Goal: Task Accomplishment & Management: Complete application form

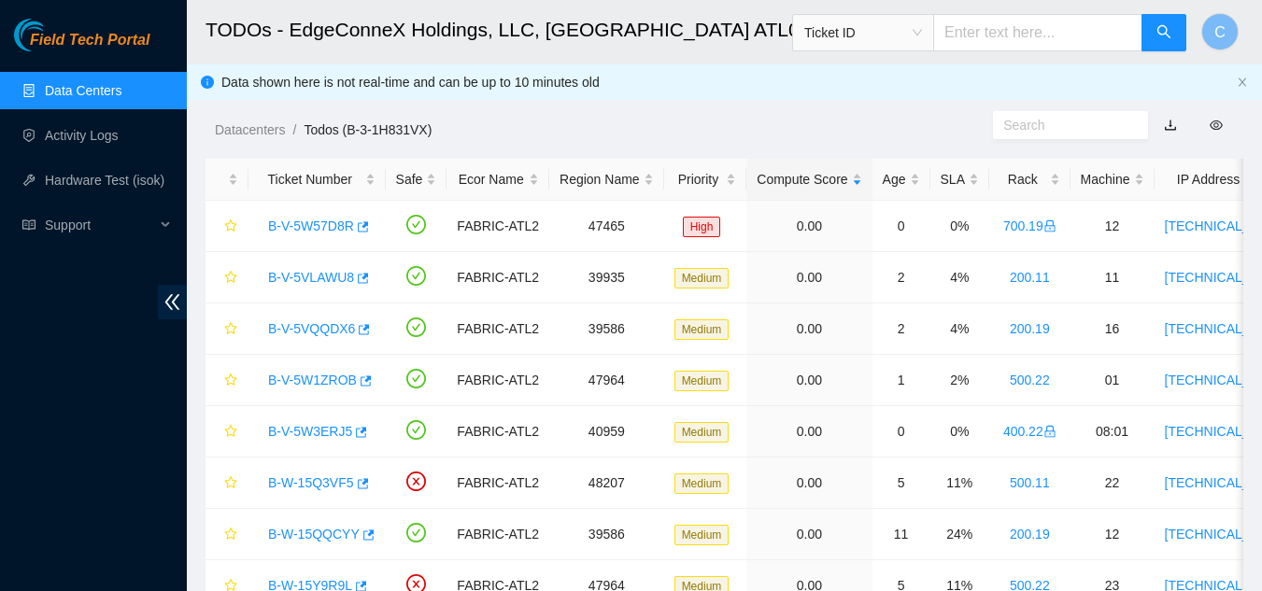
click at [121, 87] on link "Data Centers" at bounding box center [83, 90] width 77 height 15
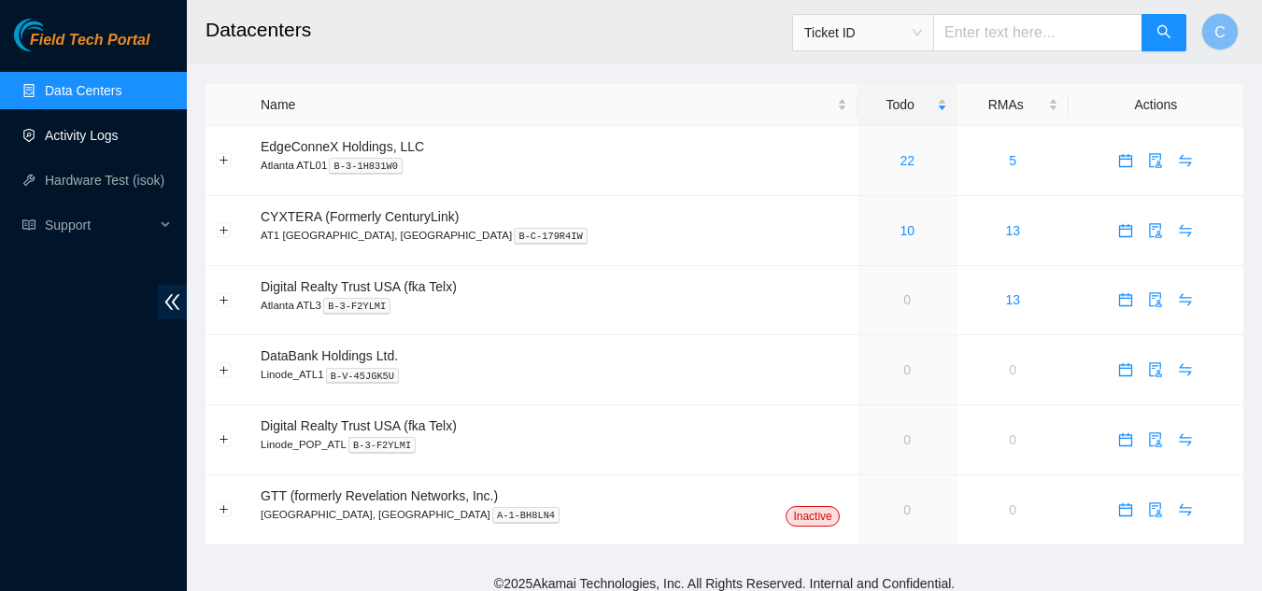
click at [106, 139] on link "Activity Logs" at bounding box center [82, 135] width 74 height 15
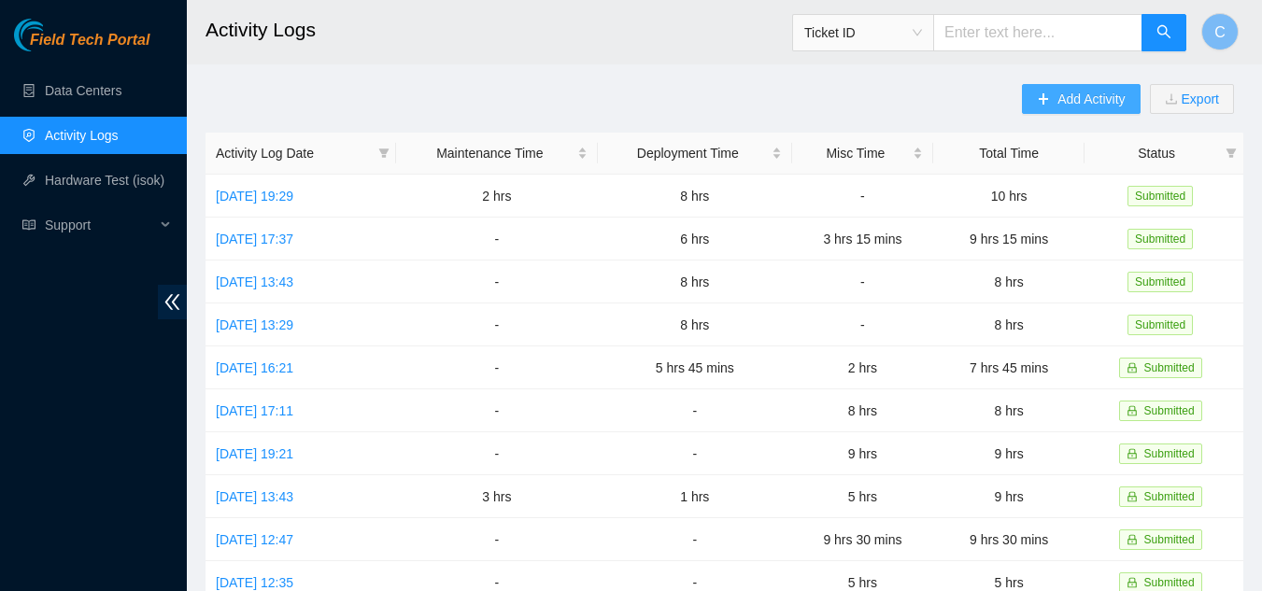
click at [1064, 102] on span "Add Activity" at bounding box center [1090, 99] width 67 height 21
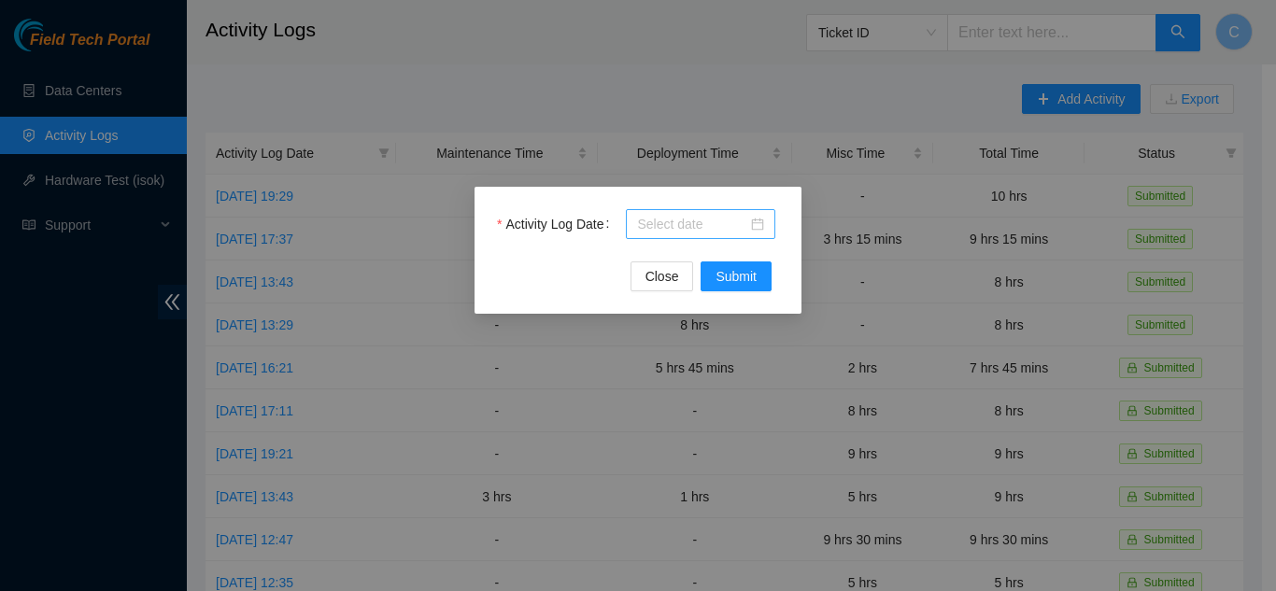
click at [663, 223] on input "Activity Log Date" at bounding box center [692, 224] width 110 height 21
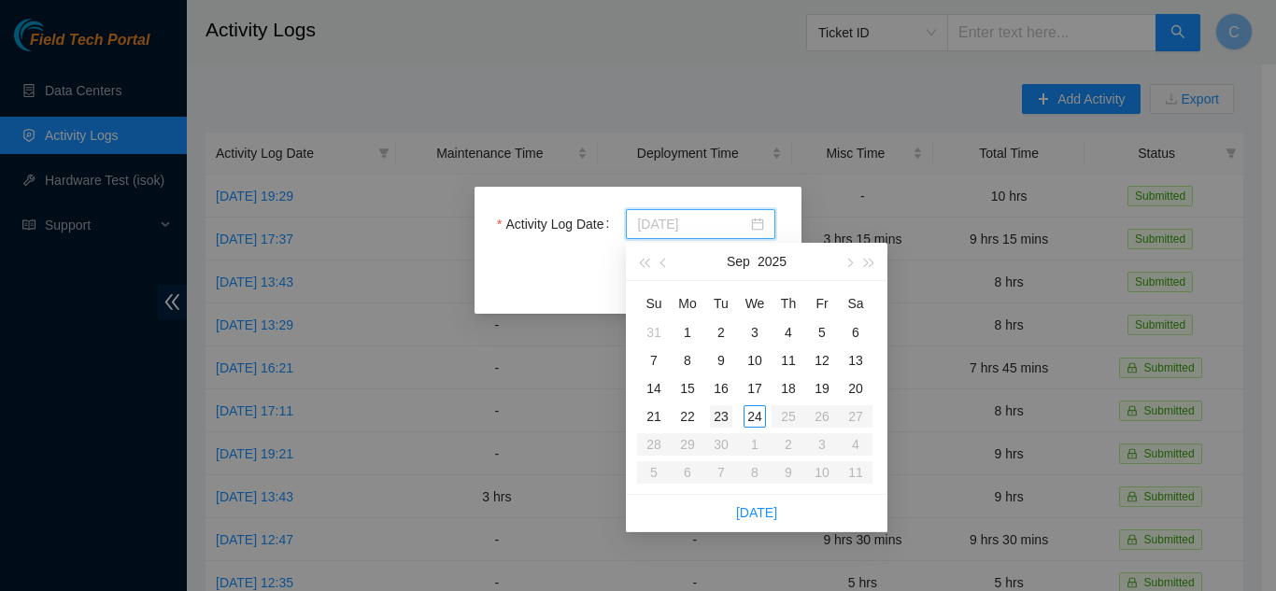
type input "[DATE]"
click at [722, 420] on div "23" at bounding box center [721, 416] width 22 height 22
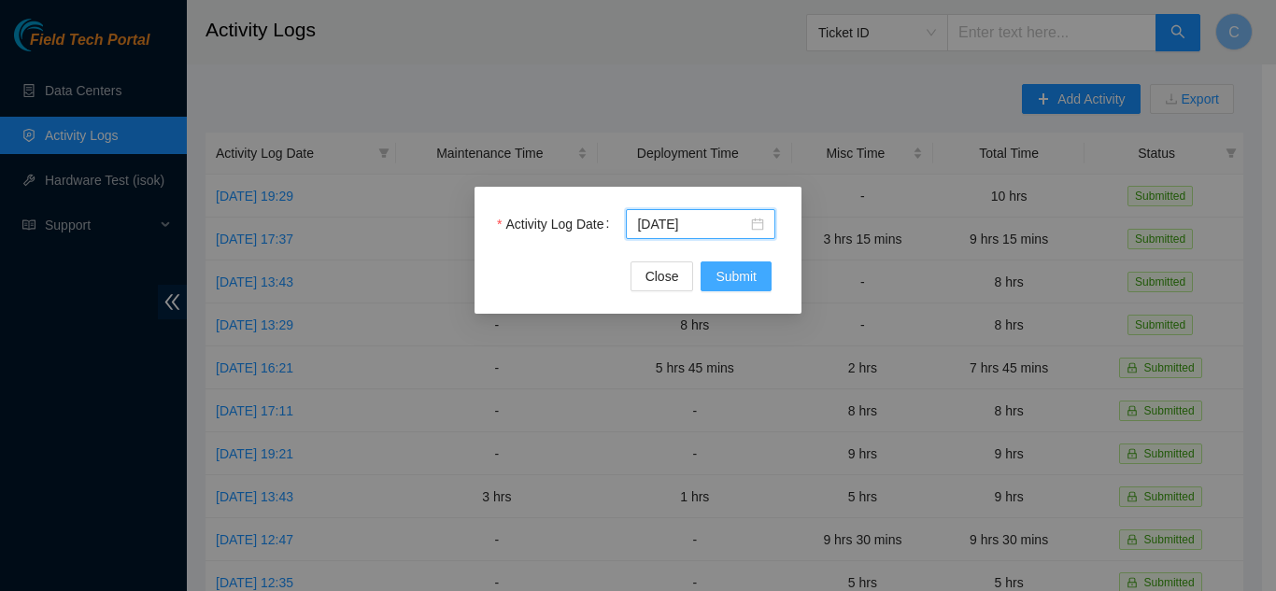
click at [718, 271] on span "Submit" at bounding box center [736, 276] width 41 height 21
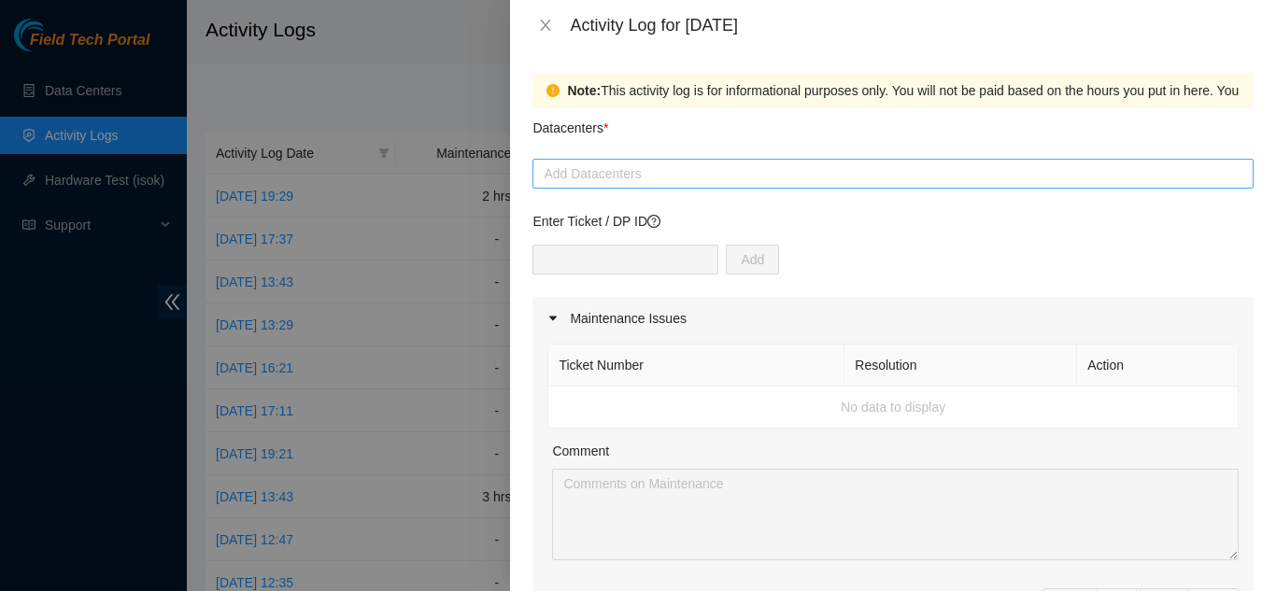
click at [650, 176] on div at bounding box center [893, 174] width 712 height 22
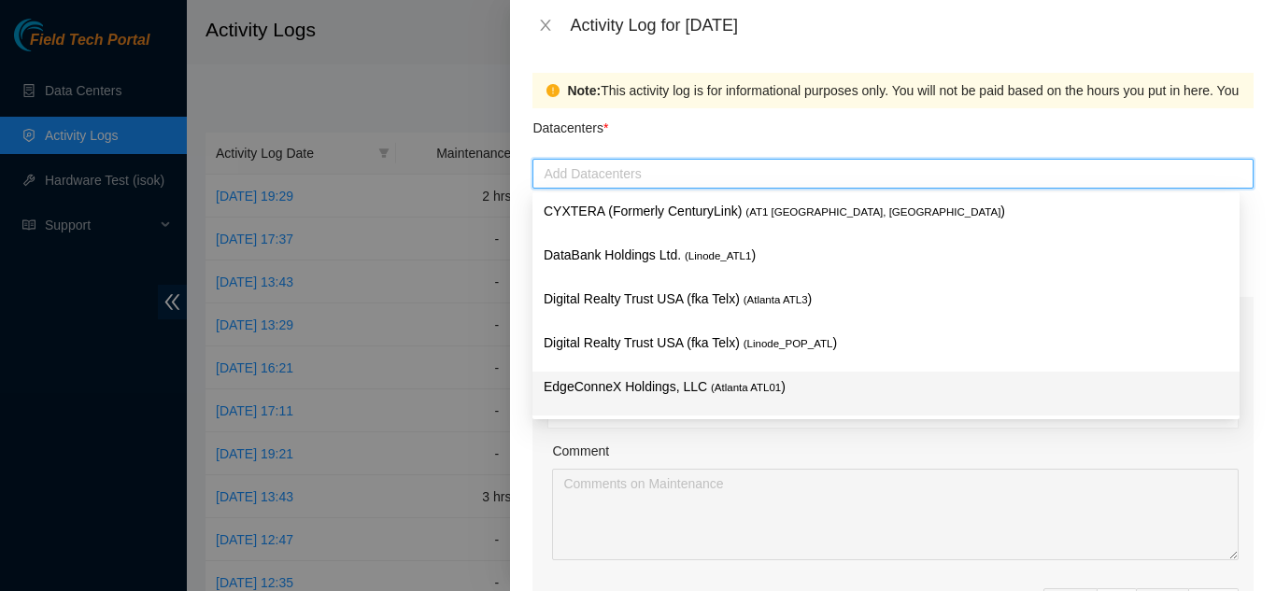
click at [603, 382] on p "EdgeConneX Holdings, LLC ( [GEOGRAPHIC_DATA] ATL01 )" at bounding box center [886, 386] width 685 height 21
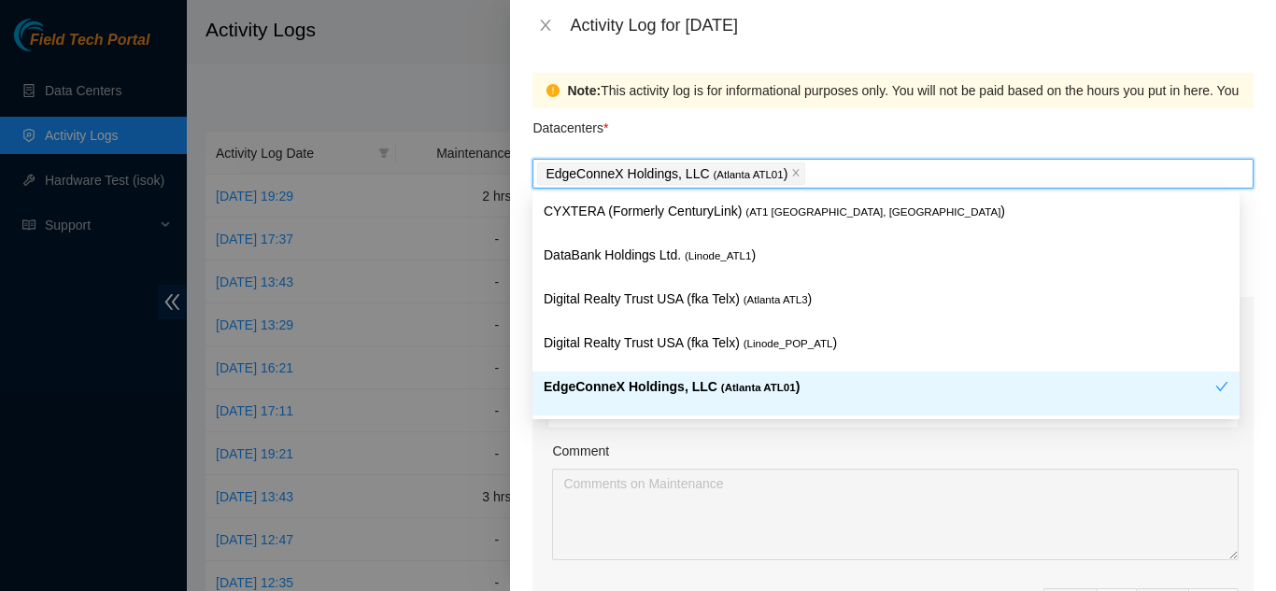
click at [545, 495] on div "Ticket Number Resolution Action No data to display Comment Duration 0 hrs 0 mins" at bounding box center [892, 500] width 721 height 321
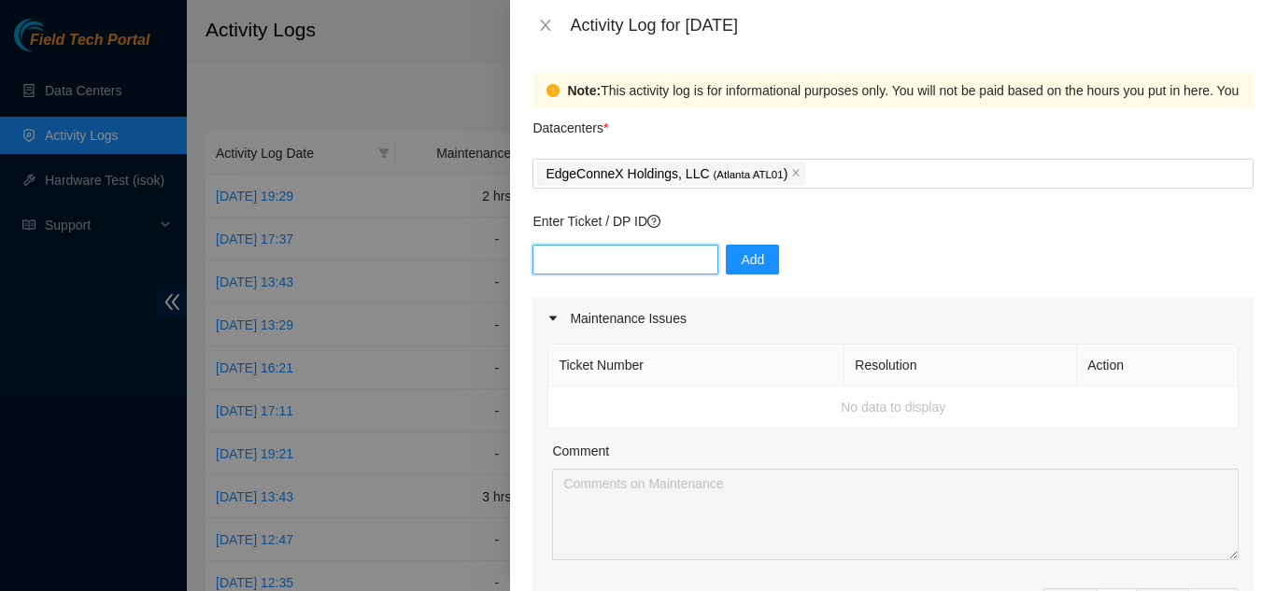
click at [590, 263] on input "text" at bounding box center [625, 260] width 186 height 30
type input "DP84369"
click at [750, 260] on button "Add" at bounding box center [752, 260] width 53 height 30
click at [546, 255] on input "text" at bounding box center [625, 260] width 186 height 30
type input "DP84370"
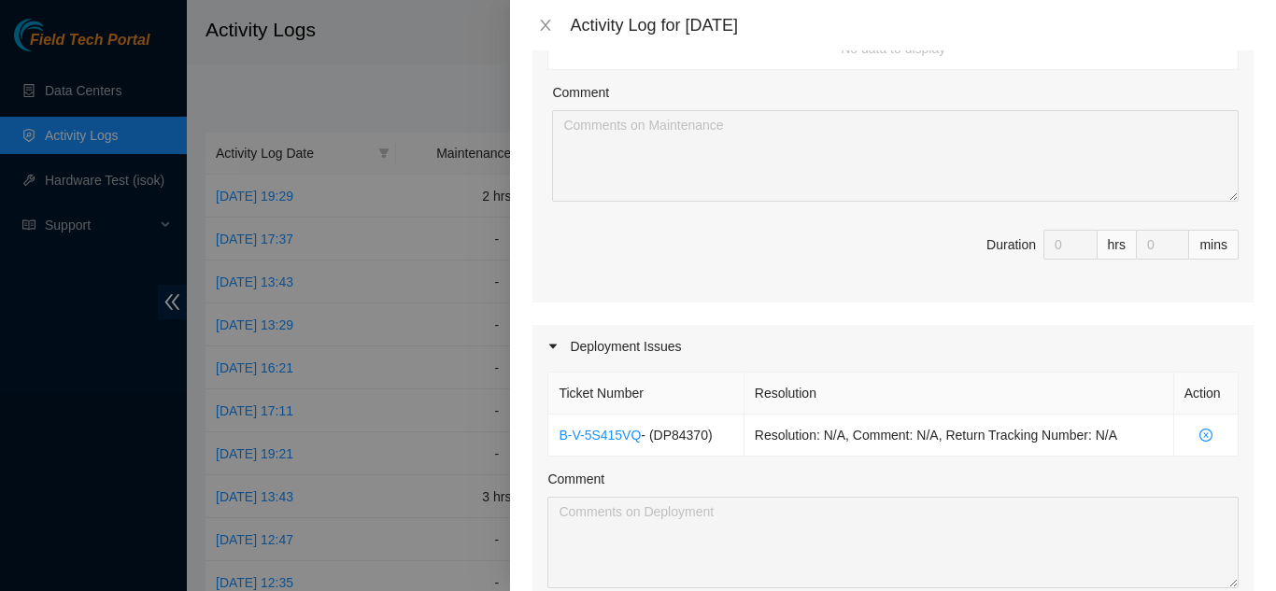
scroll to position [187, 0]
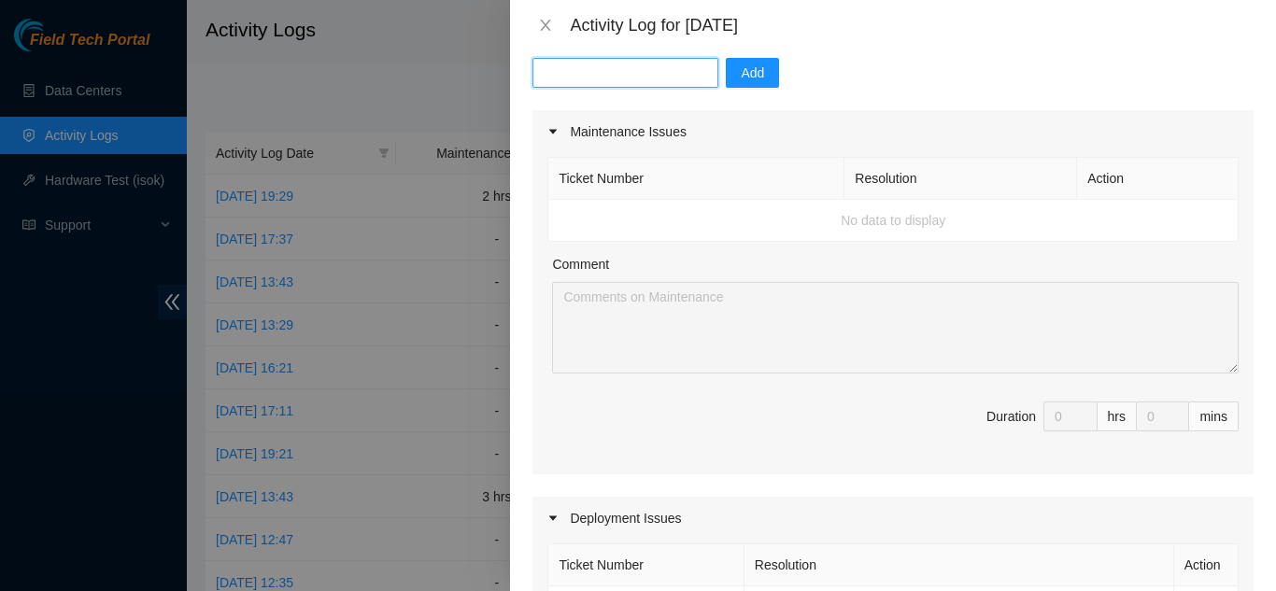
click at [601, 75] on input "text" at bounding box center [625, 73] width 186 height 30
type input "DP84369"
click at [749, 65] on span "Add" at bounding box center [752, 73] width 23 height 21
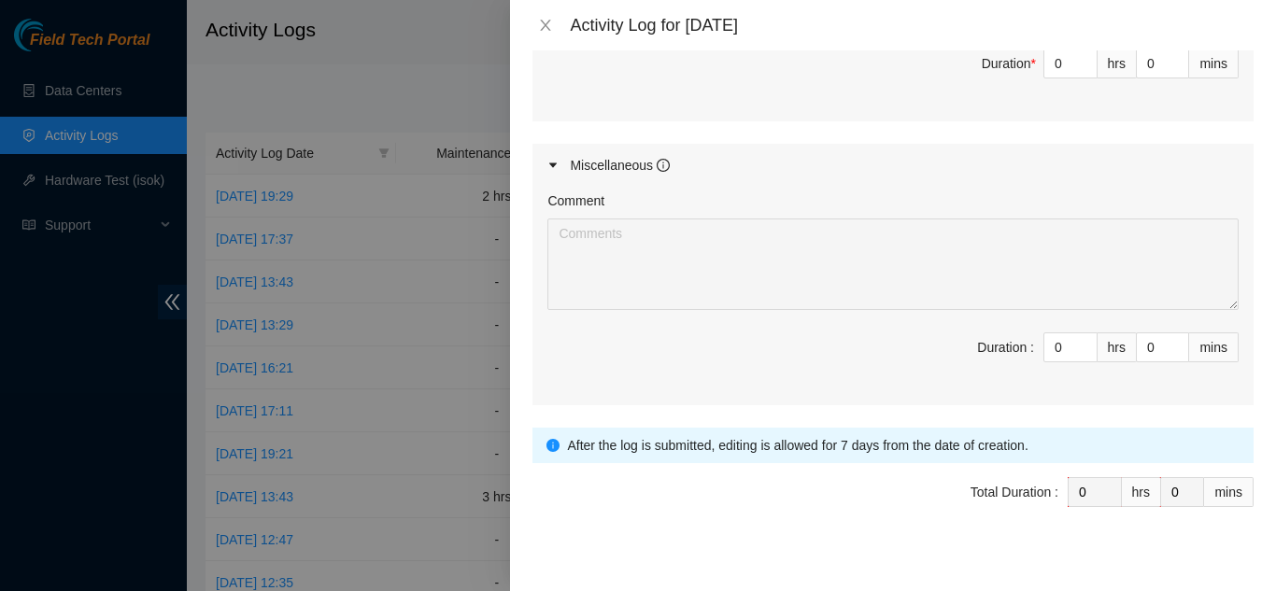
scroll to position [987, 0]
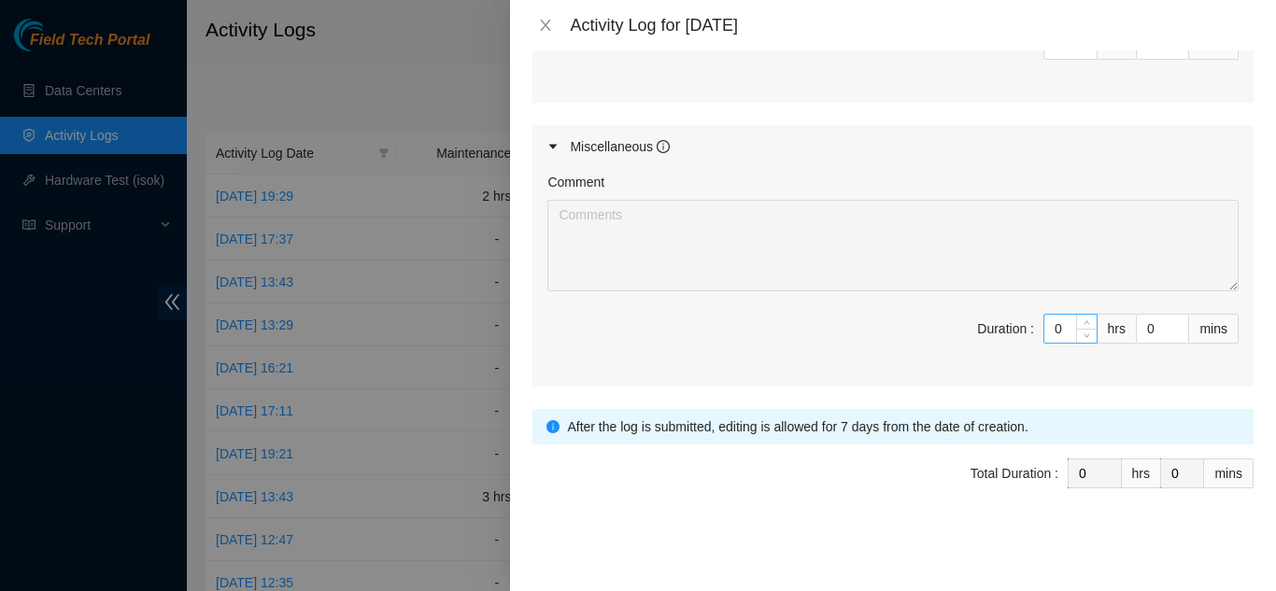
click at [1048, 328] on input "0" at bounding box center [1070, 329] width 52 height 28
type input "03"
type input "3"
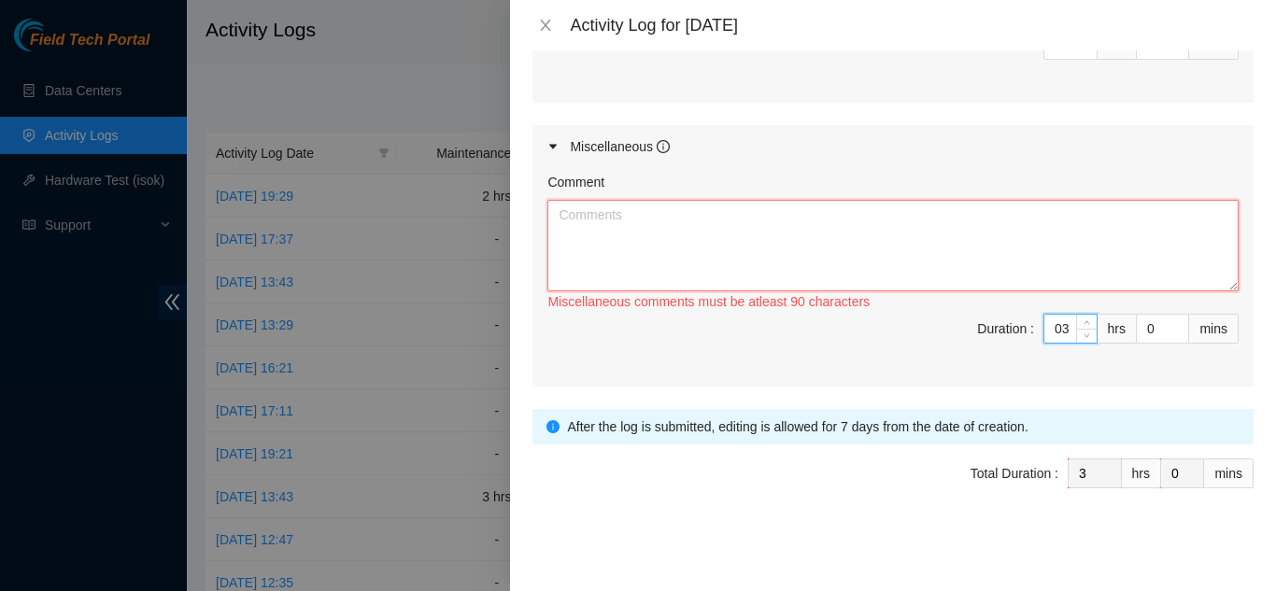
type input "3"
click at [736, 253] on textarea "Comment" at bounding box center [892, 246] width 691 height 92
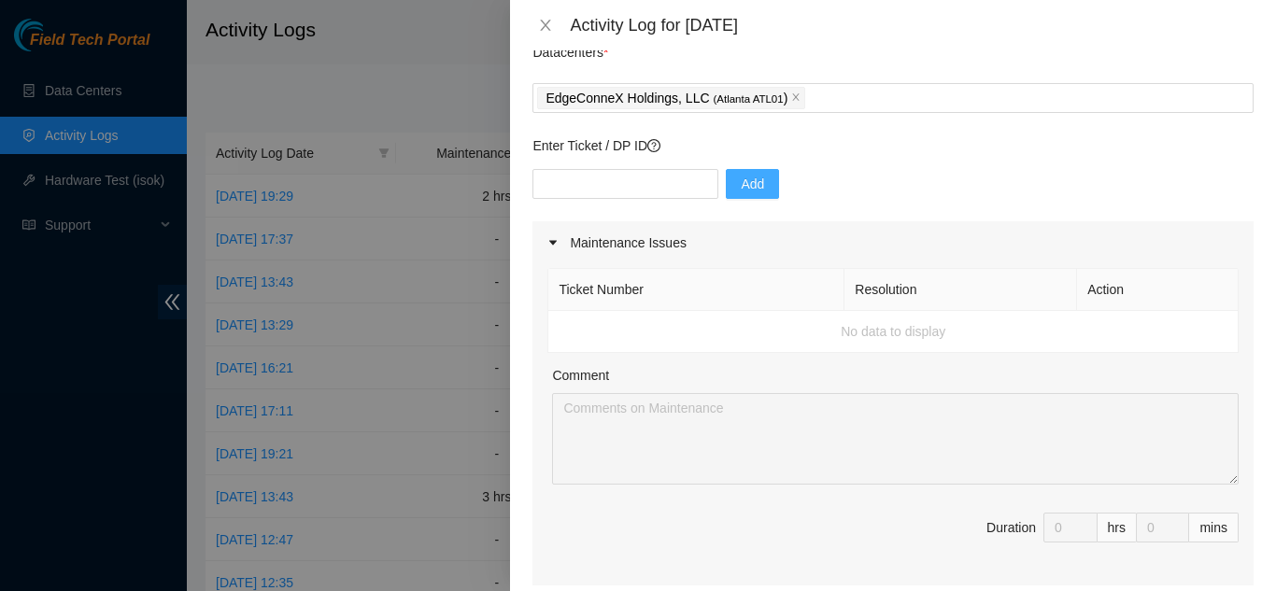
scroll to position [0, 0]
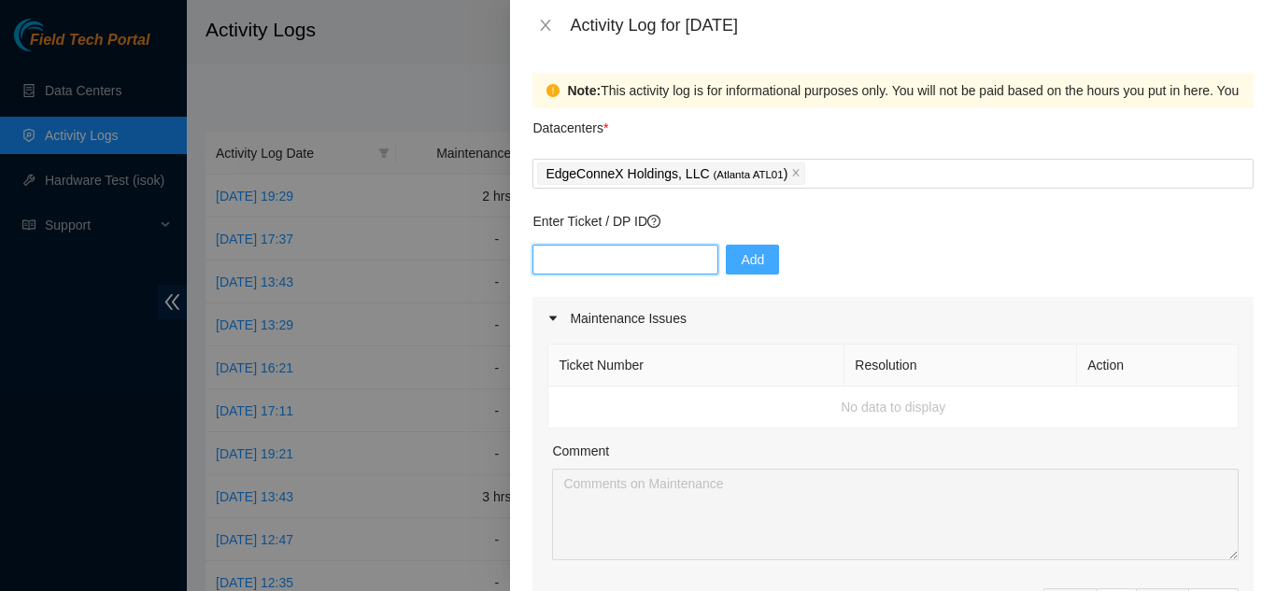
click at [644, 268] on input "text" at bounding box center [625, 260] width 186 height 30
paste input "DP73171"
type input "DP73171"
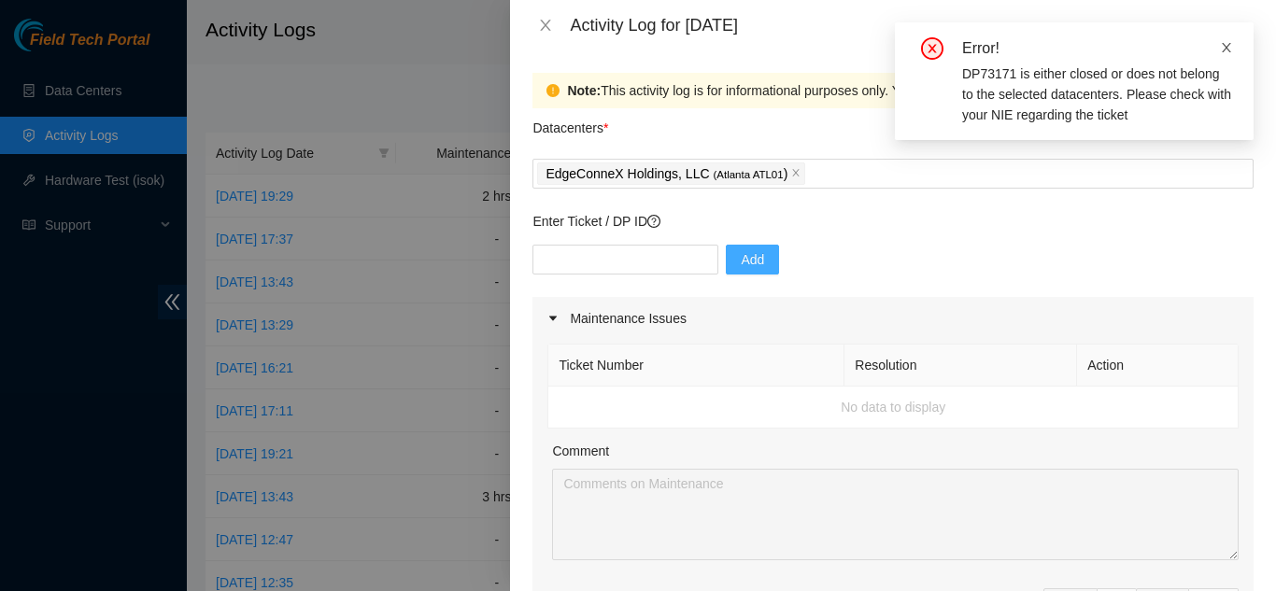
click at [1226, 47] on icon "close" at bounding box center [1226, 47] width 9 height 9
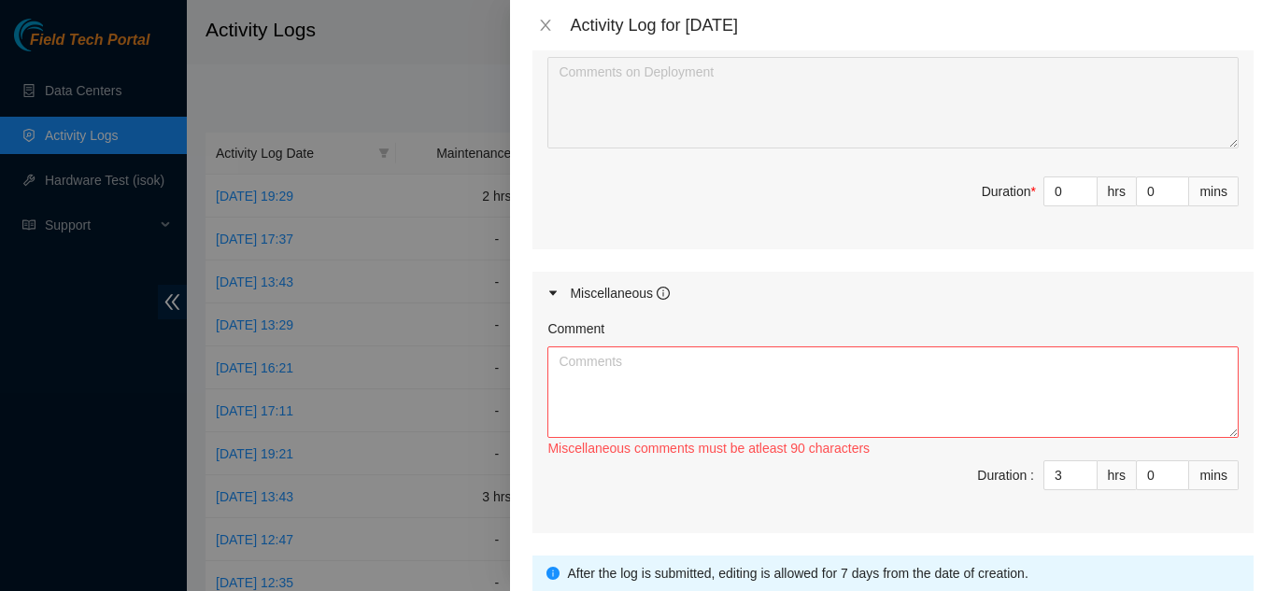
scroll to position [987, 0]
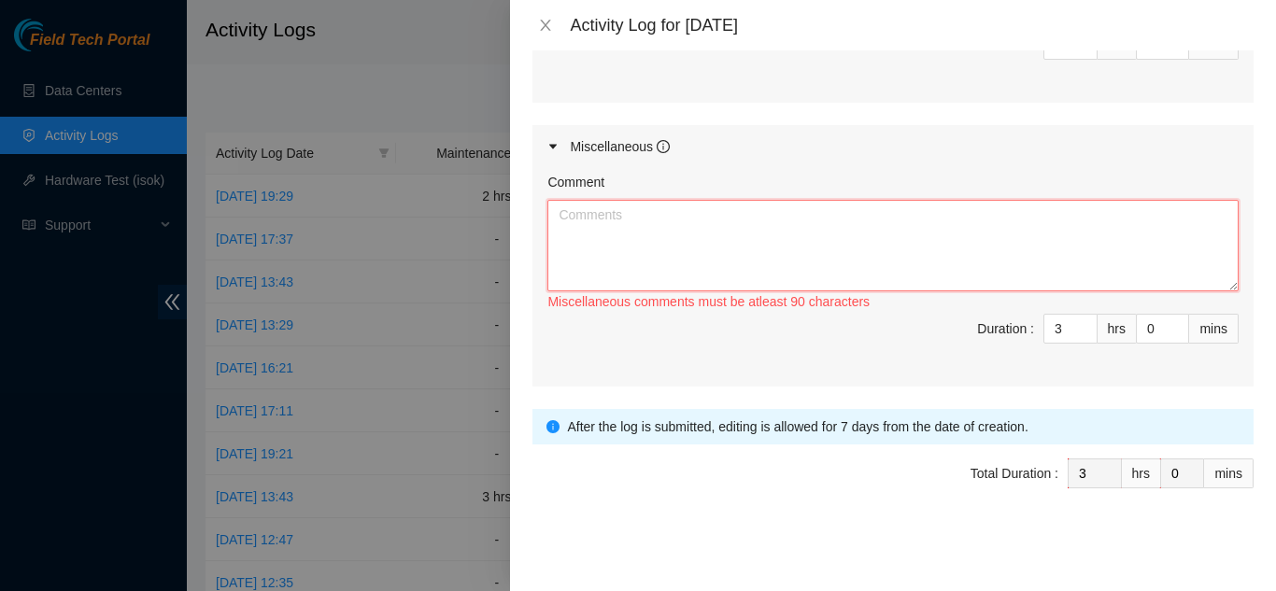
click at [657, 209] on textarea "Comment" at bounding box center [892, 246] width 691 height 92
click at [1050, 333] on input "3" at bounding box center [1070, 329] width 52 height 28
type input "0"
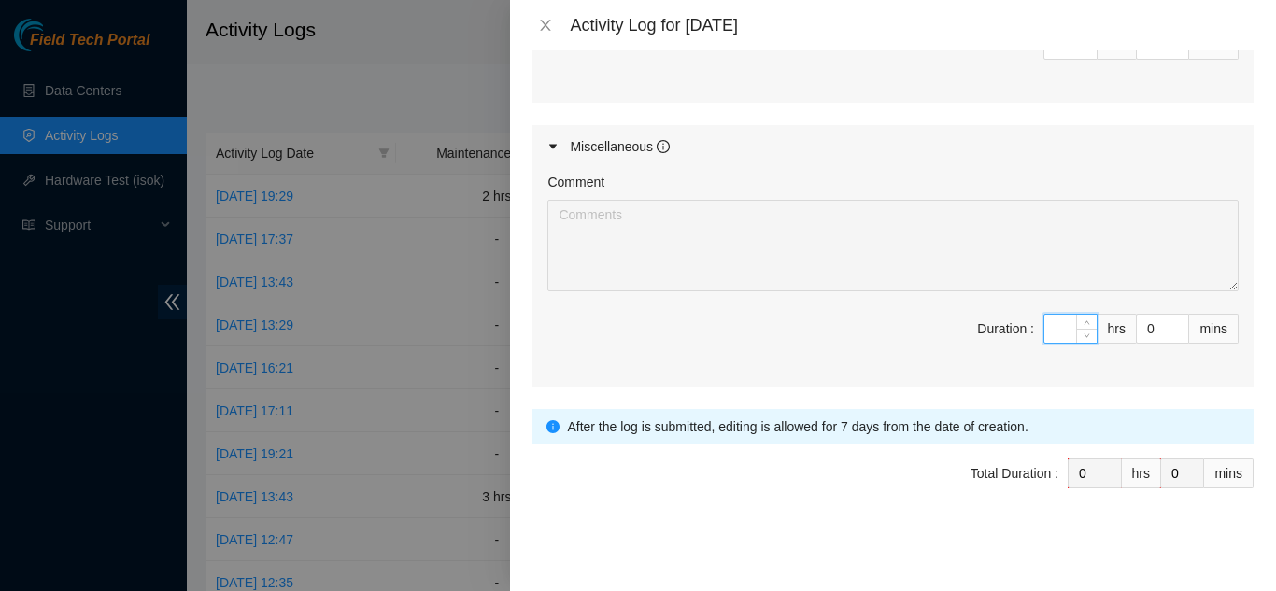
type input "4"
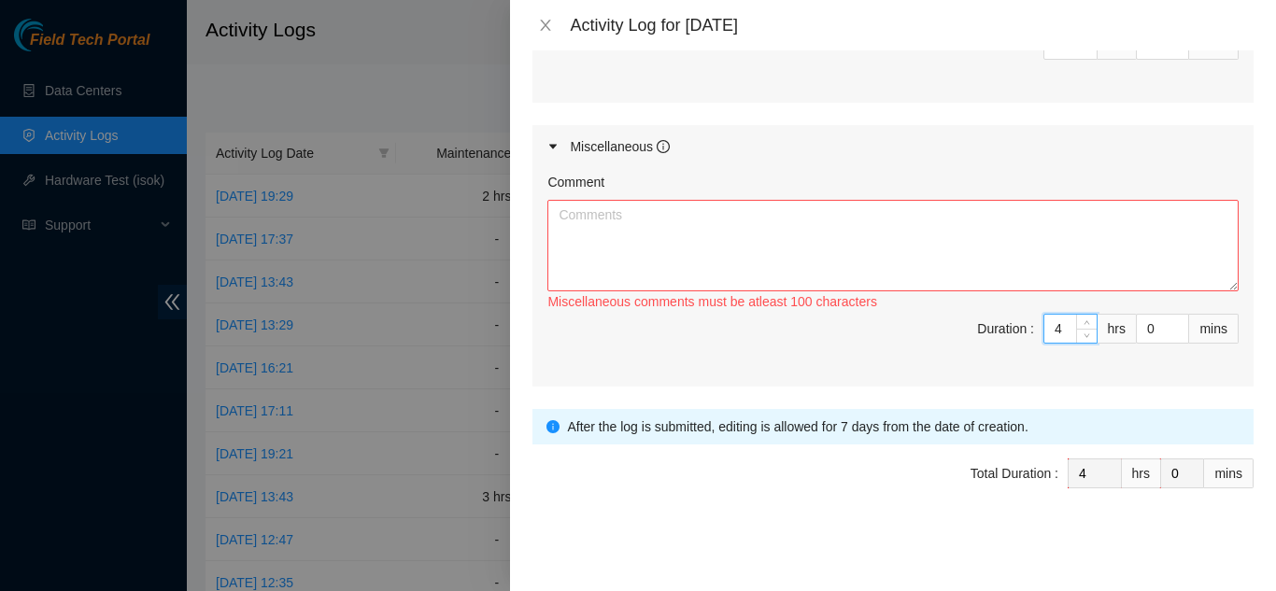
type input "4"
click at [717, 241] on textarea "Comment" at bounding box center [892, 246] width 691 height 92
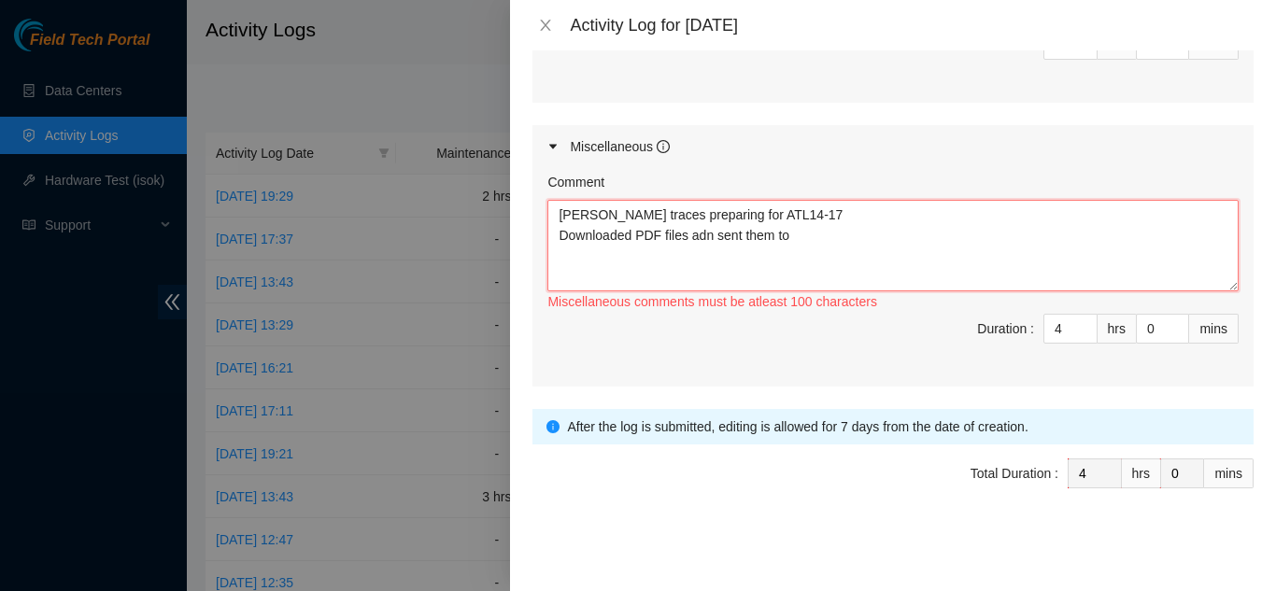
click at [704, 239] on textarea "[PERSON_NAME] traces preparing for ATL14-17 Downloaded PDF files adn sent them …" at bounding box center [892, 246] width 691 height 92
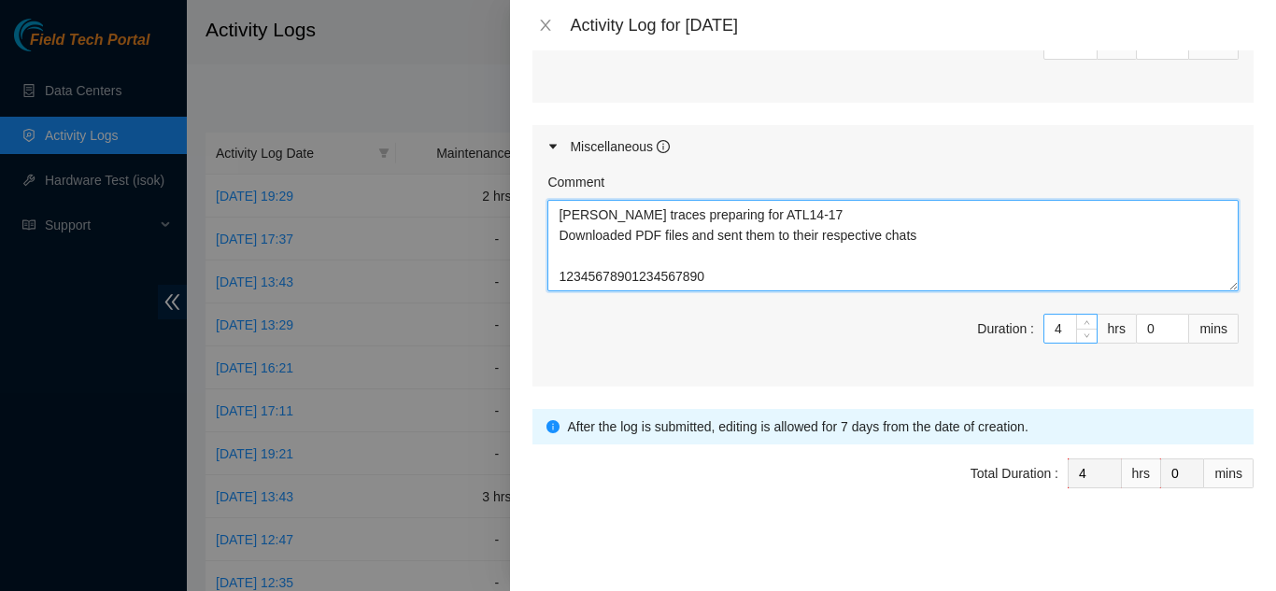
type textarea "[PERSON_NAME] traces preparing for ATL14-17 Downloaded PDF files and sent them …"
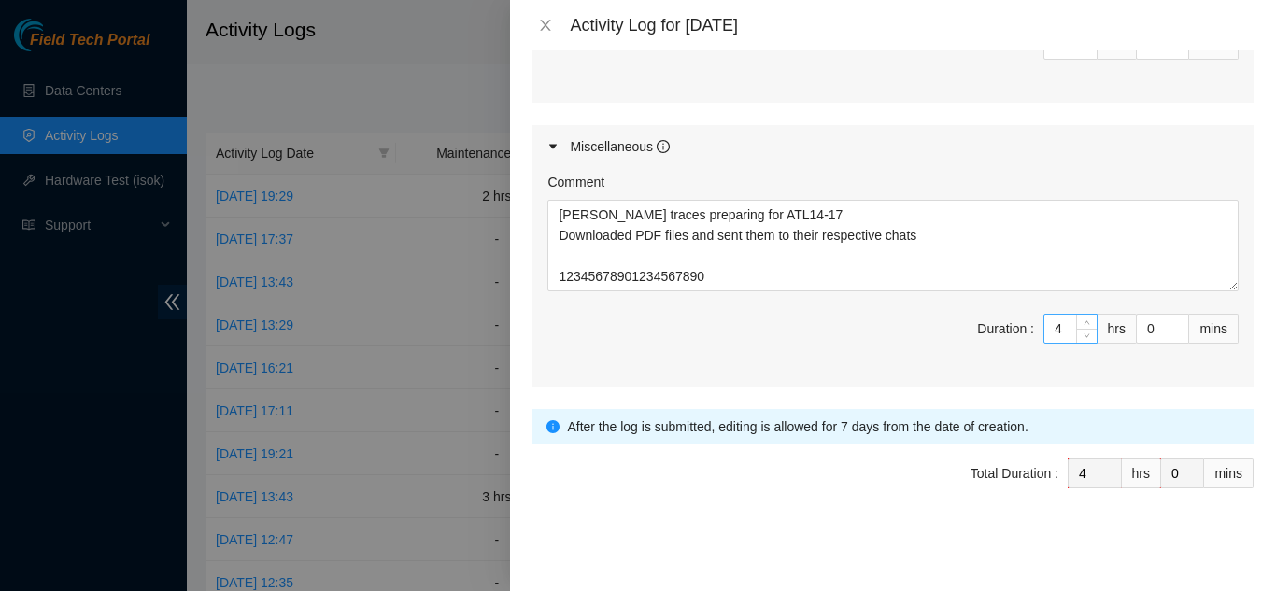
click at [1044, 334] on input "4" at bounding box center [1070, 329] width 52 height 28
type input "0"
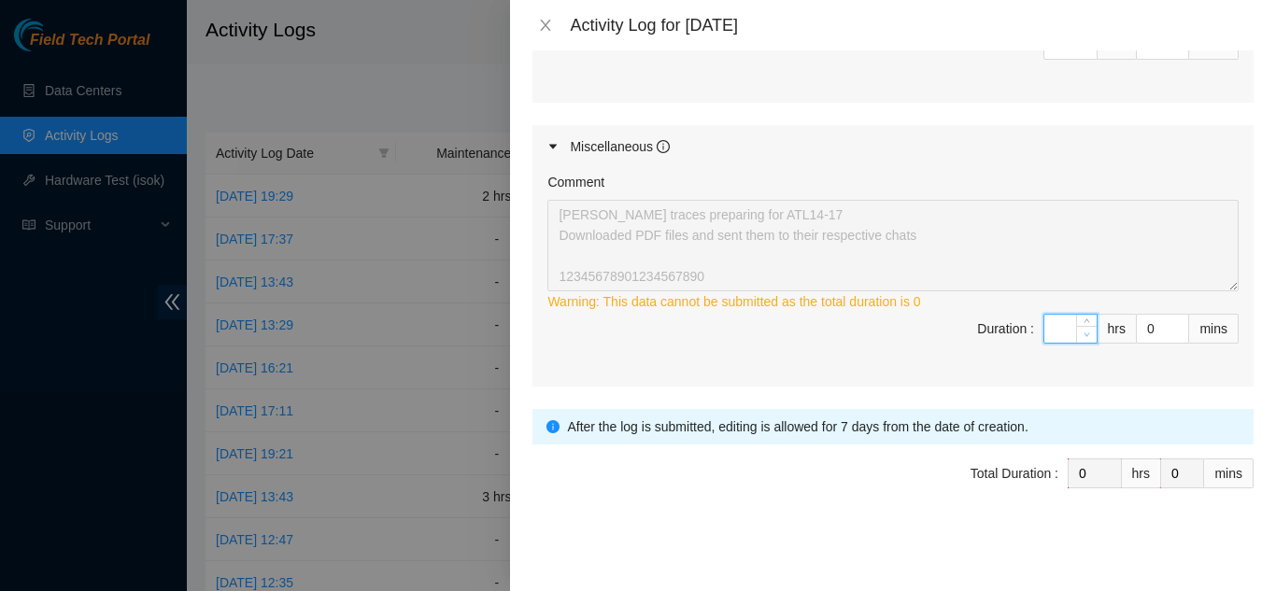
type input "3"
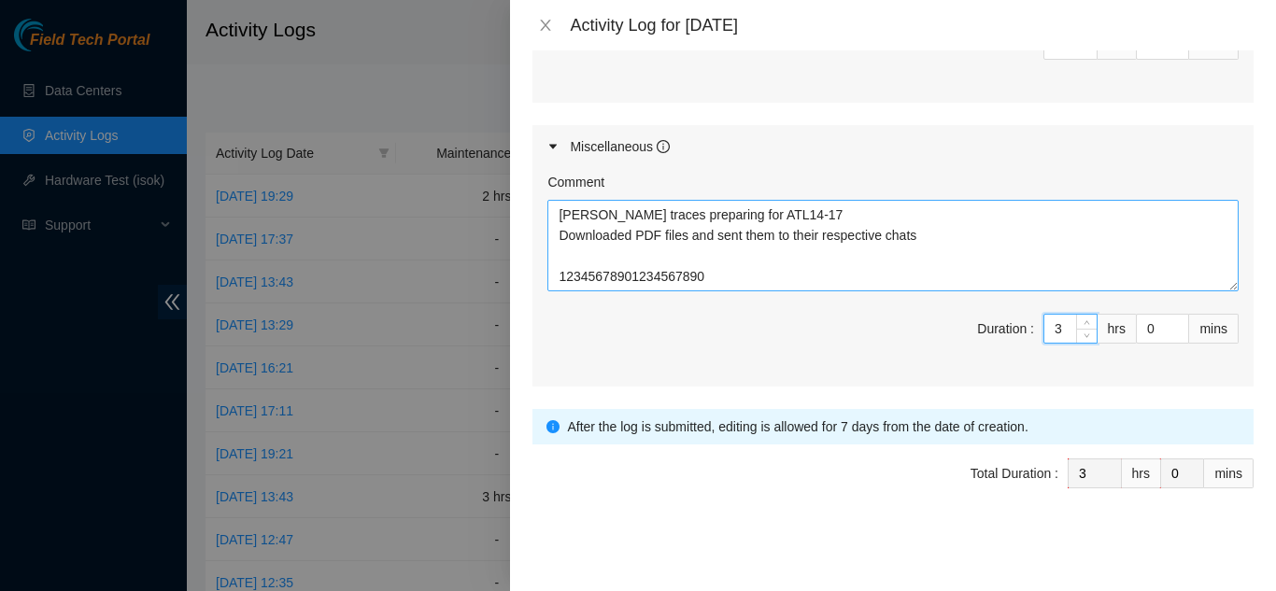
type input "3"
click at [869, 280] on textarea "[PERSON_NAME] traces preparing for ATL14-17 Downloaded PDF files and sent them …" at bounding box center [892, 246] width 691 height 92
click at [928, 235] on textarea "[PERSON_NAME] traces preparing for ATL14-17 Downloaded PDF files and sent them …" at bounding box center [892, 246] width 691 height 92
type textarea "[PERSON_NAME] traces preparing for ATL14-17 Downloaded PDF files and sent them …"
click at [1051, 326] on input "3" at bounding box center [1070, 329] width 52 height 28
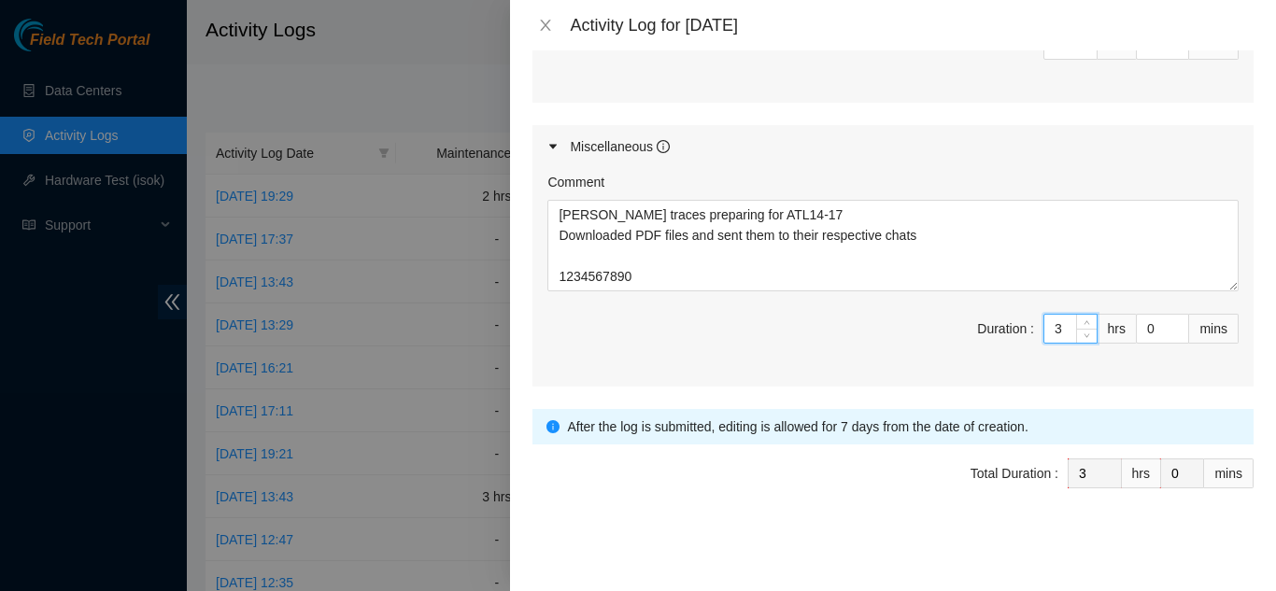
type input "0"
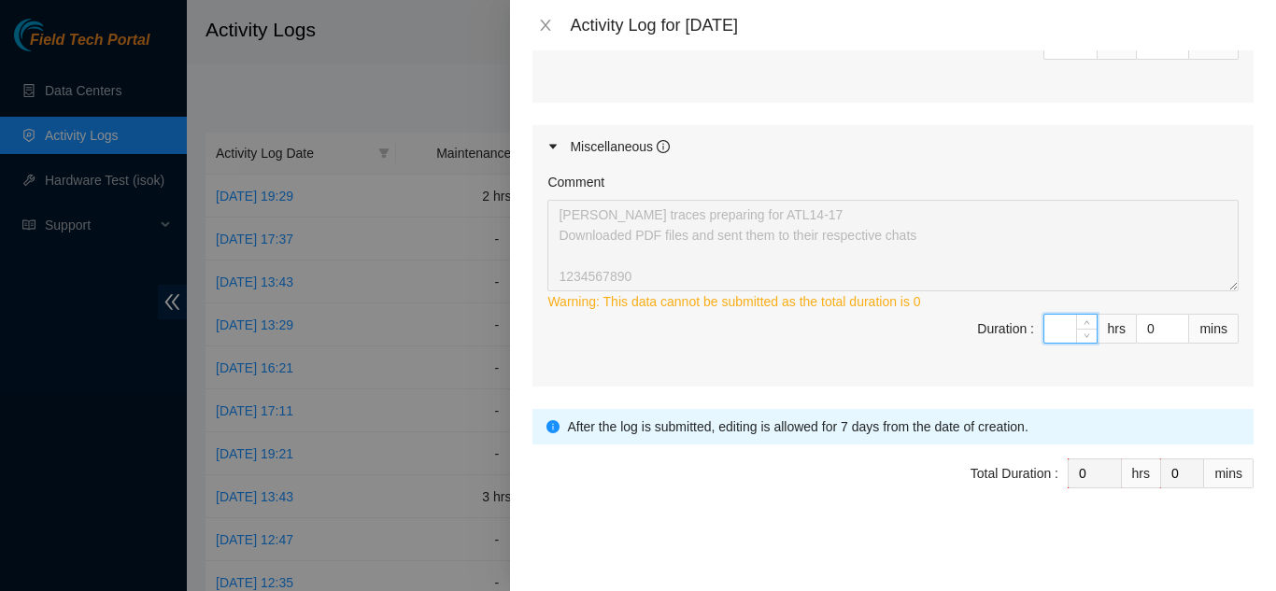
type input "4"
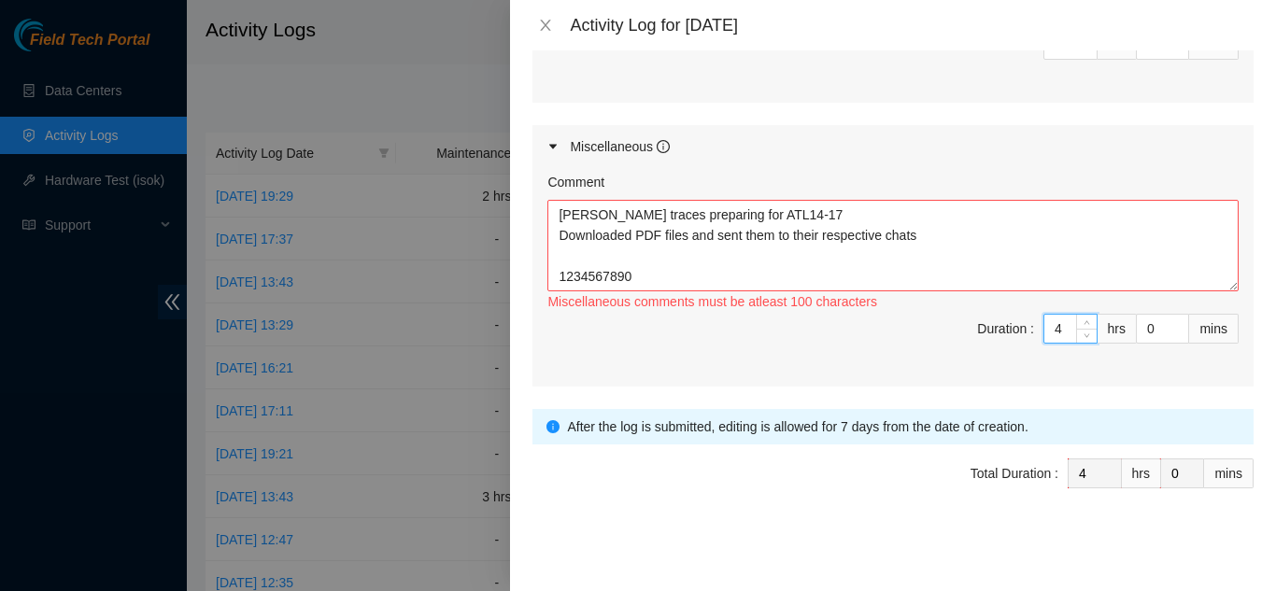
type input "4"
click at [648, 277] on textarea "[PERSON_NAME] traces preparing for ATL14-17 Downloaded PDF files and sent them …" at bounding box center [892, 246] width 691 height 92
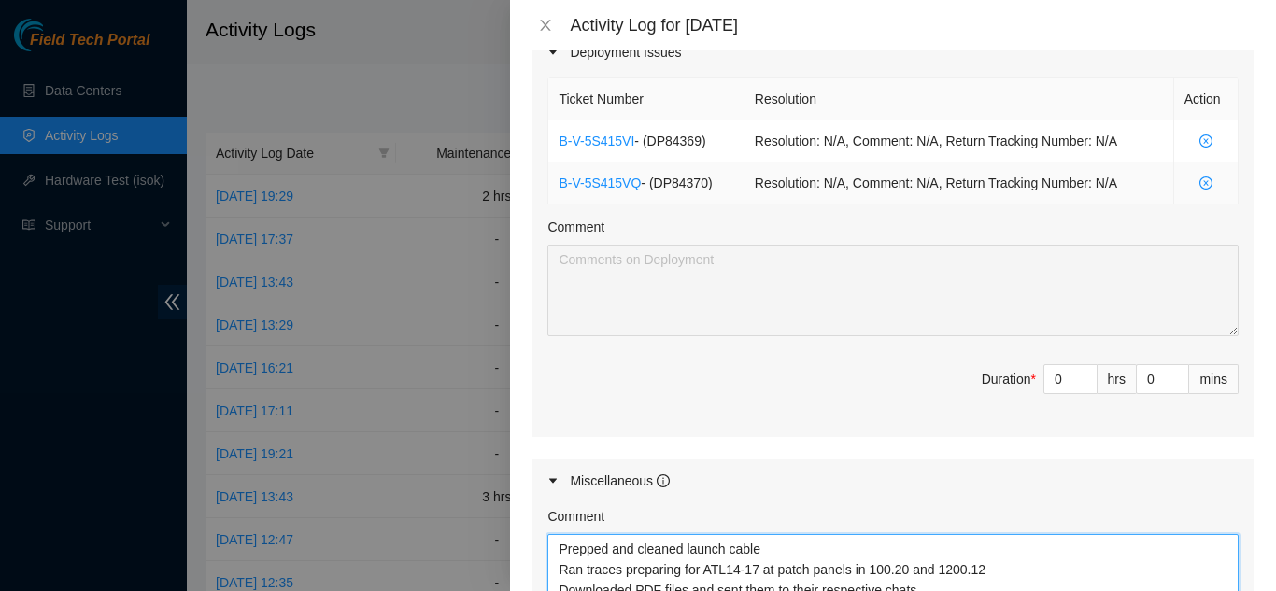
scroll to position [654, 0]
type textarea "Prepped and cleaned launch cable Ran traces preparing for ATL14-17 at patch pan…"
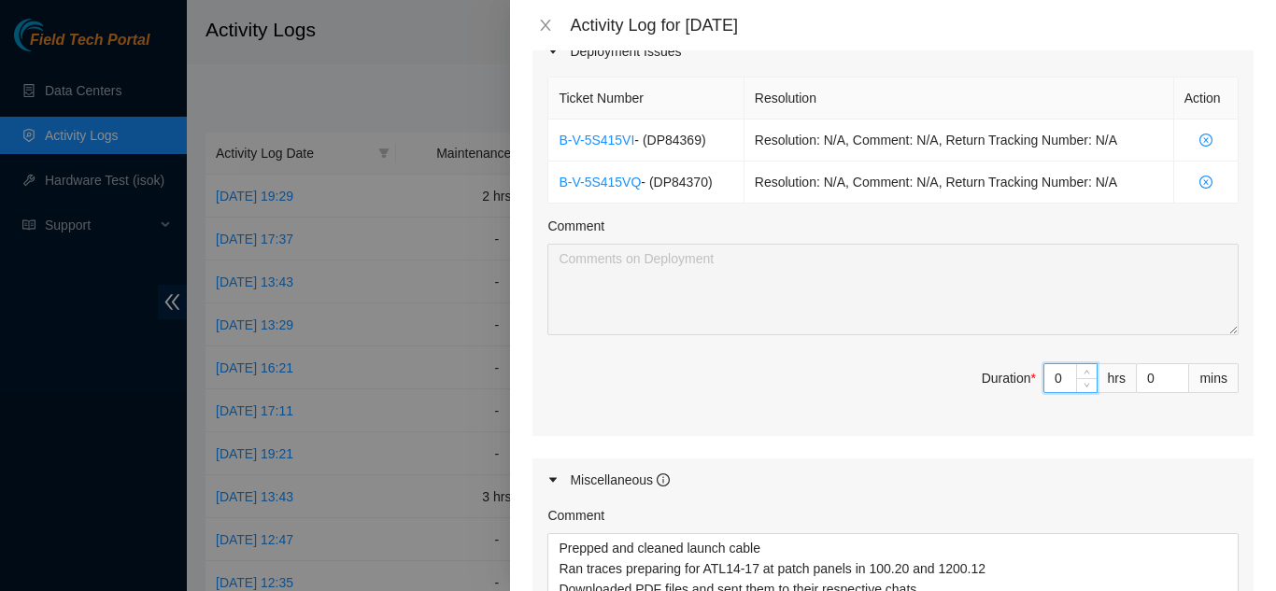
click at [1048, 377] on input "0" at bounding box center [1070, 378] width 52 height 28
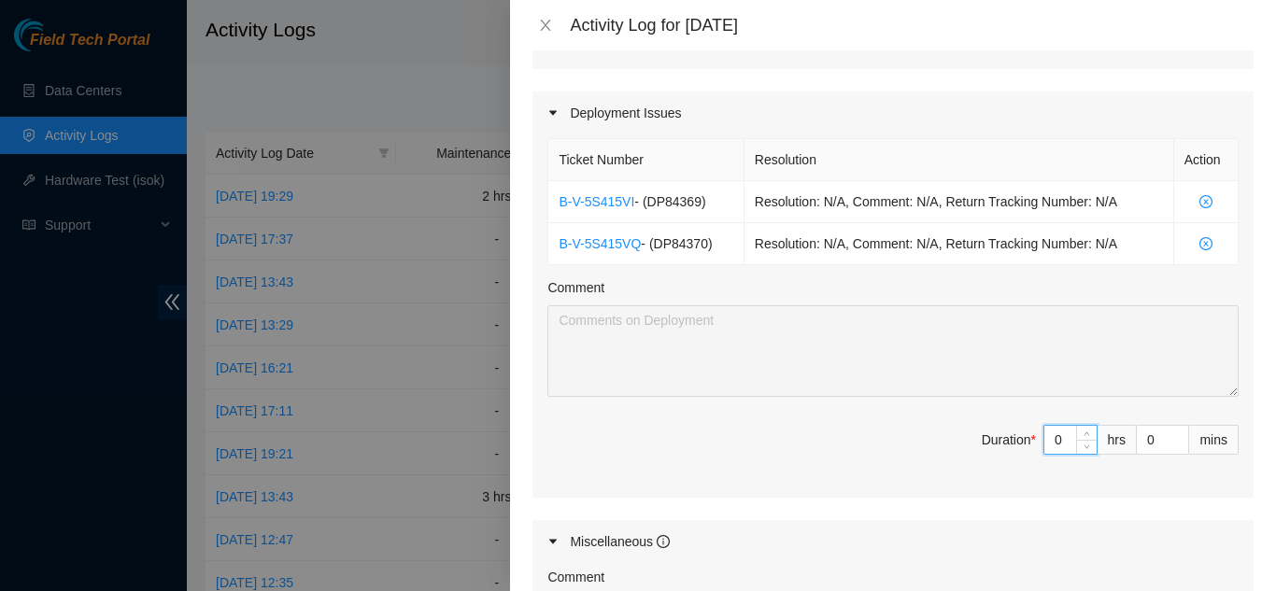
scroll to position [614, 0]
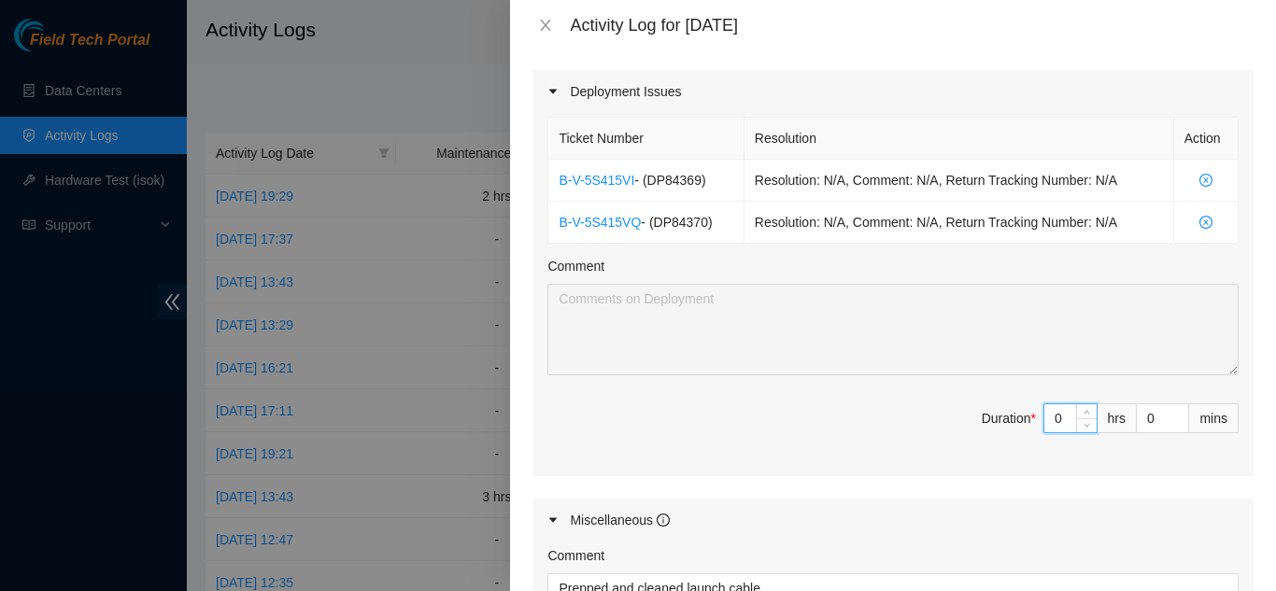
type input "06"
type input "10"
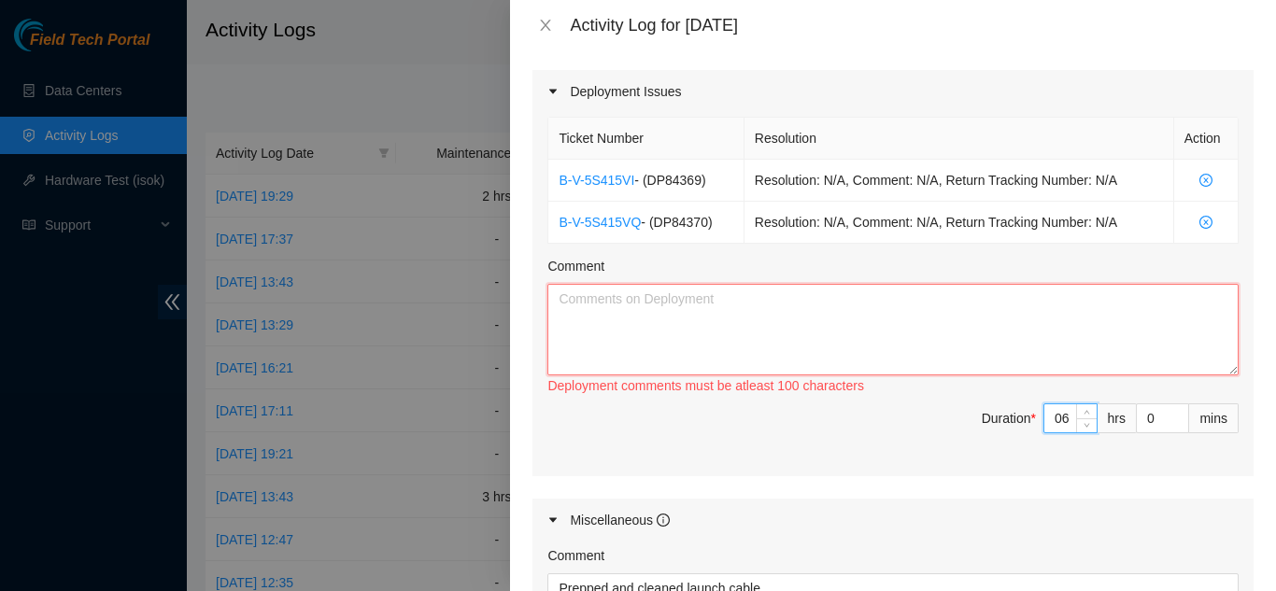
type input "6"
click at [1084, 362] on textarea "Comment" at bounding box center [892, 330] width 691 height 92
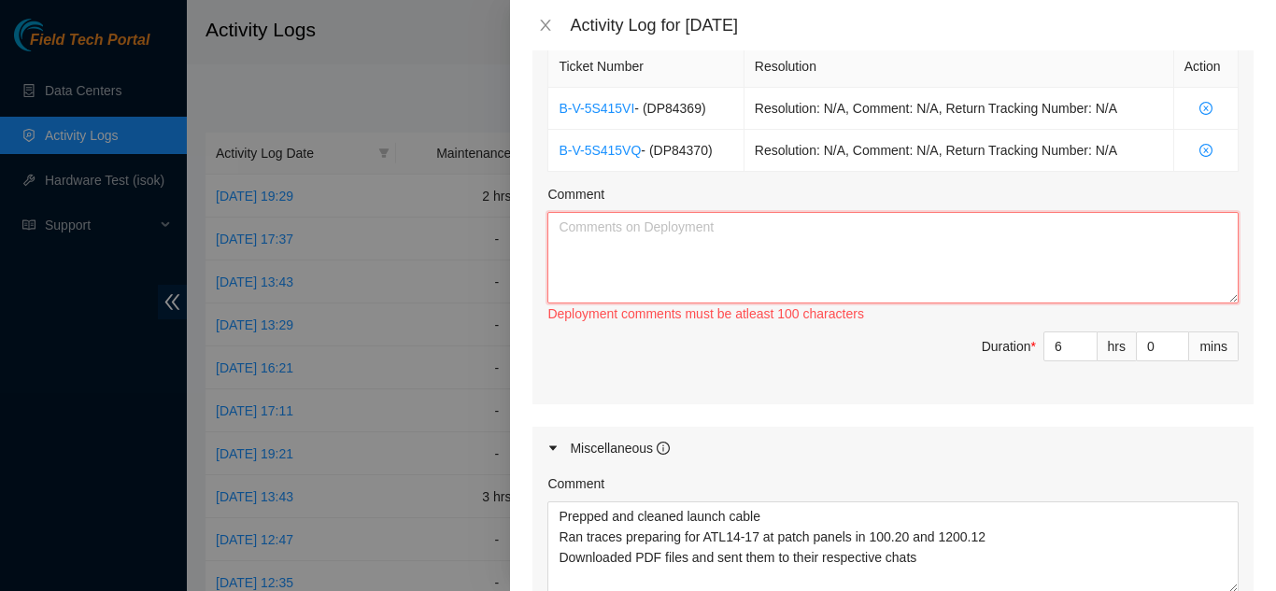
scroll to position [707, 0]
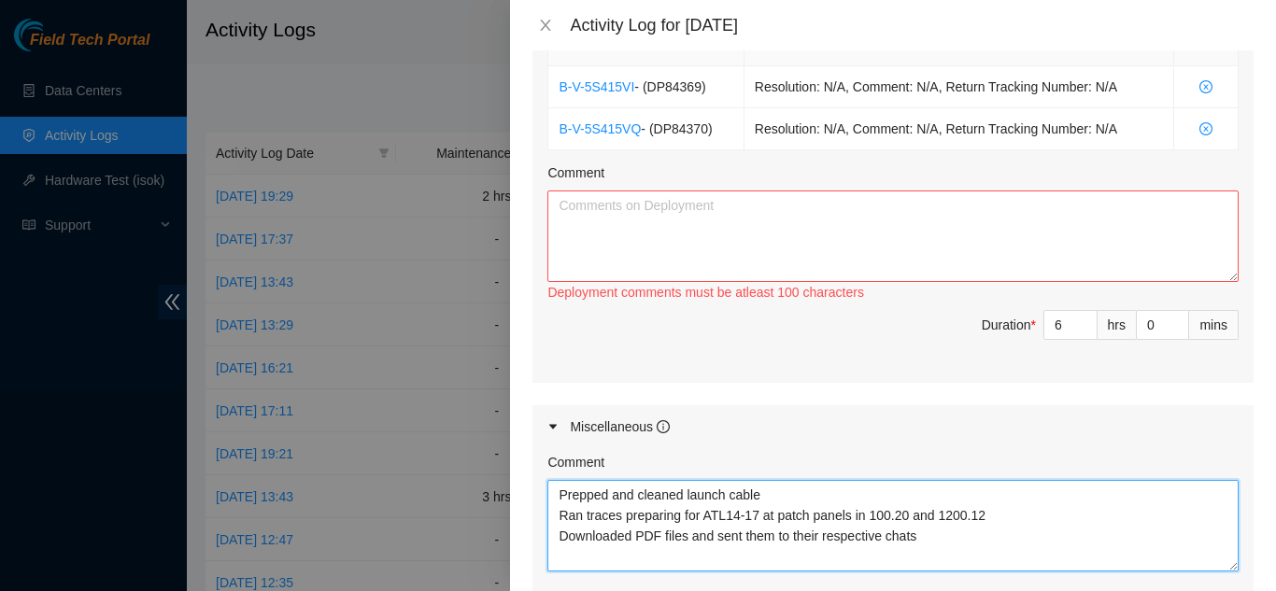
click at [899, 499] on textarea "Prepped and cleaned launch cable Ran traces preparing for ATL14-17 at patch pan…" at bounding box center [892, 526] width 691 height 92
type textarea "Prepped and cleaned launch cable Ran traces preparing for ATL14-17 at patch pan…"
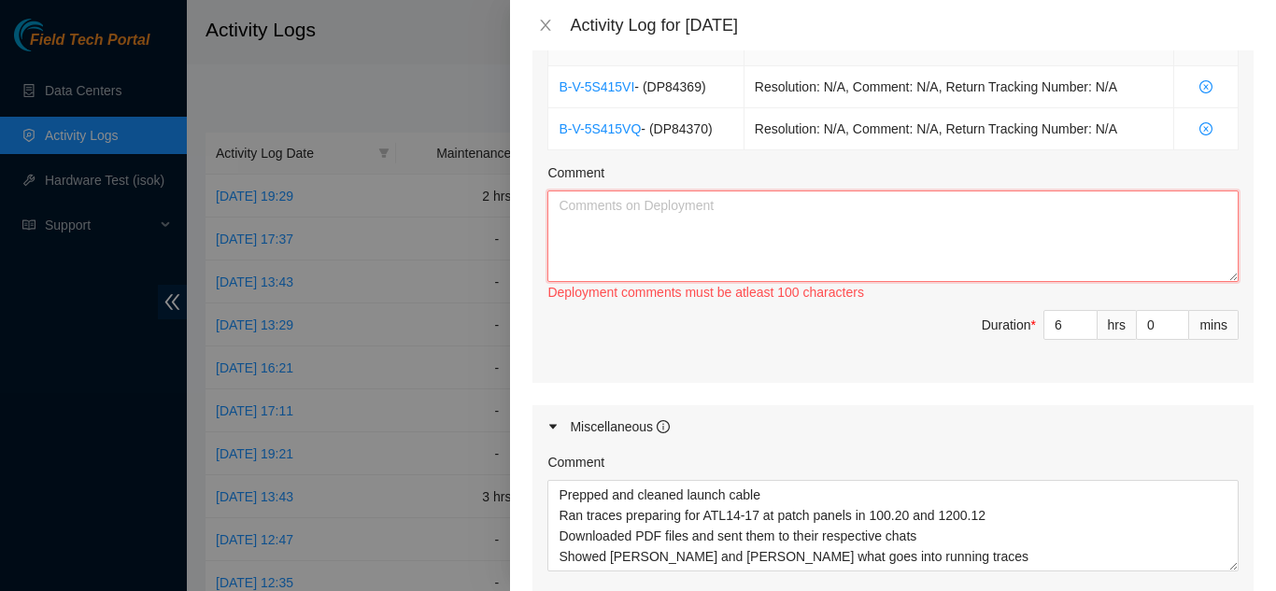
click at [845, 251] on textarea "Comment" at bounding box center [892, 237] width 691 height 92
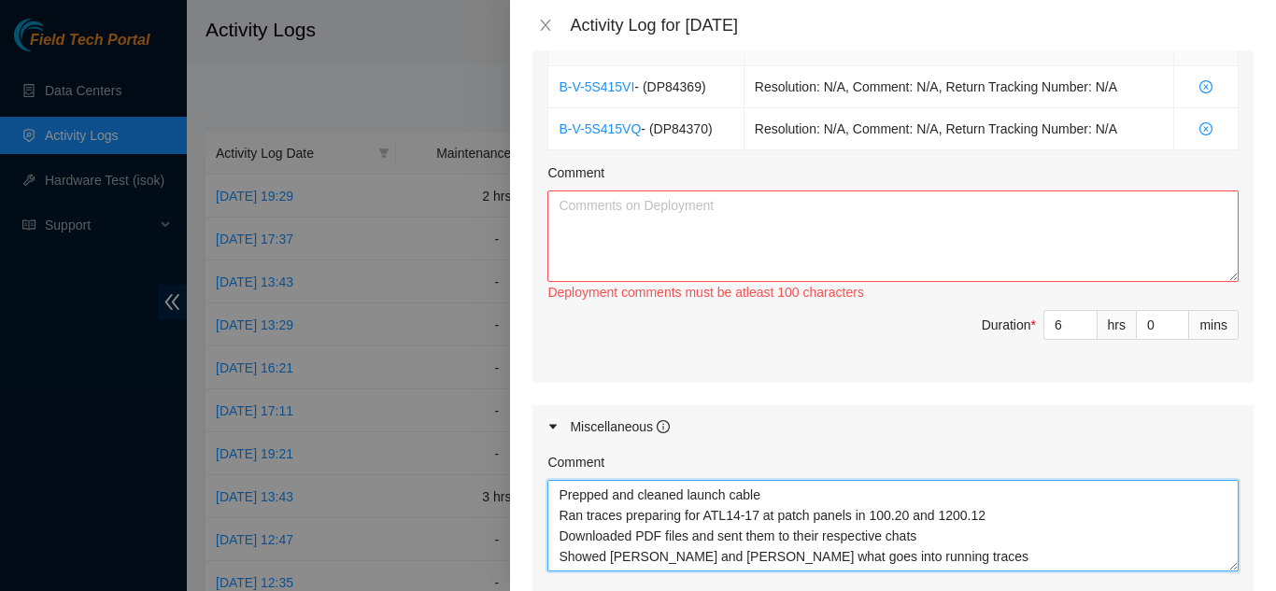
drag, startPoint x: 558, startPoint y: 493, endPoint x: 1005, endPoint y: 555, distance: 451.7
click at [1005, 555] on textarea "Prepped and cleaned launch cable Ran traces preparing for ATL14-17 at patch pan…" at bounding box center [892, 526] width 691 height 92
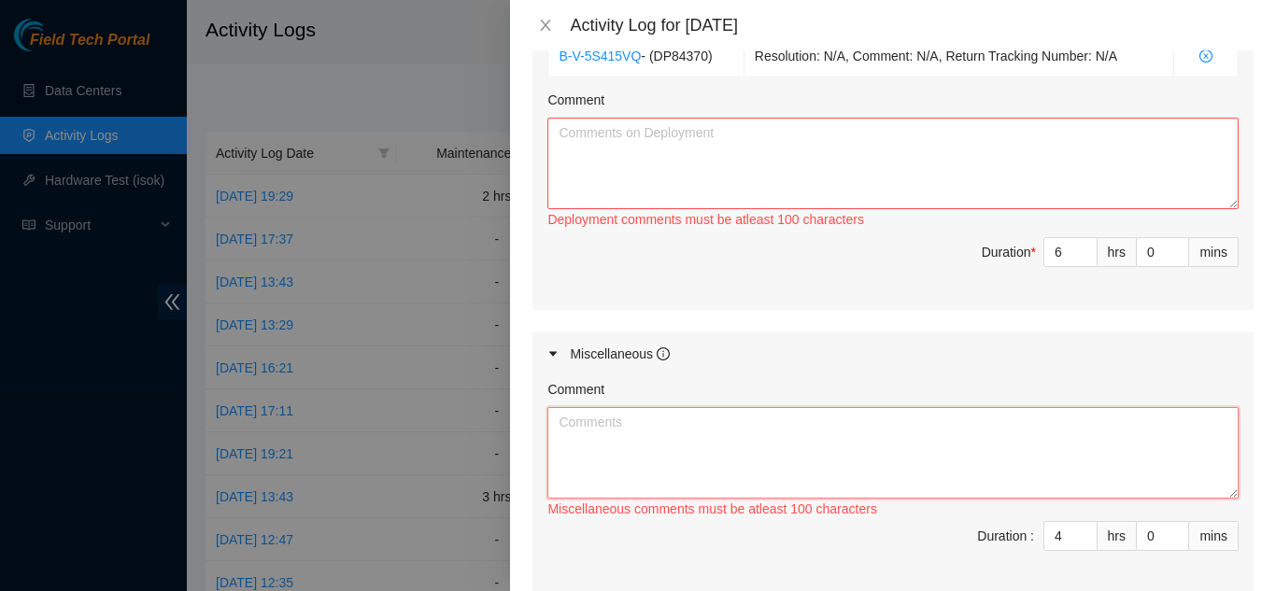
scroll to position [894, 0]
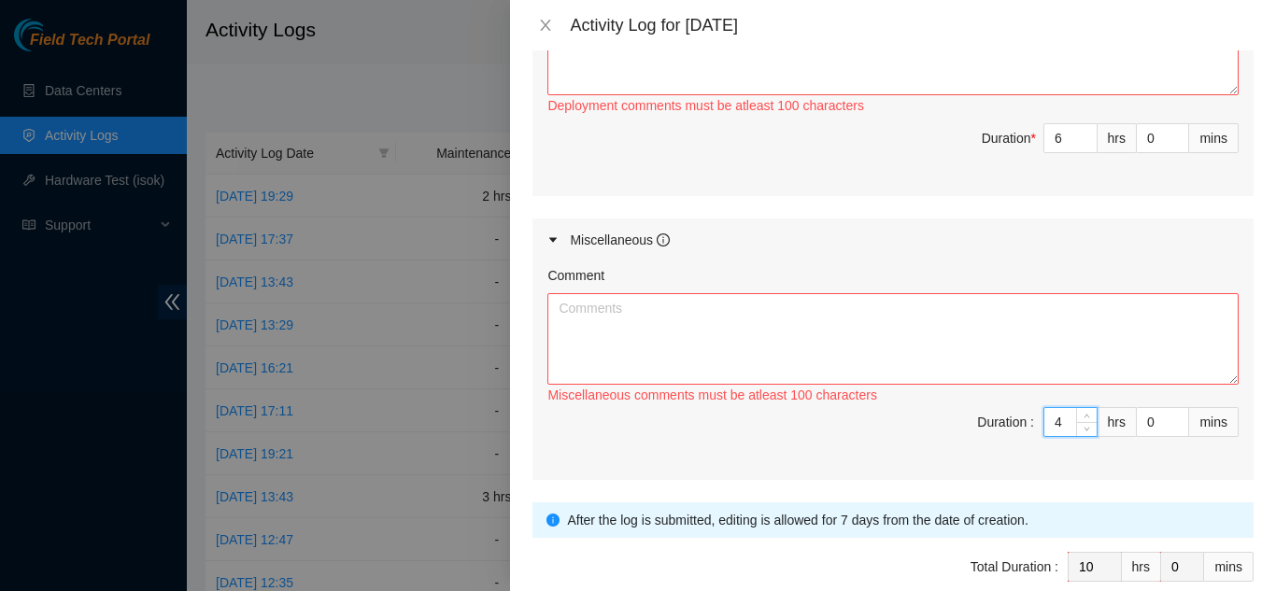
click at [1044, 420] on input "4" at bounding box center [1070, 422] width 52 height 28
type input "6"
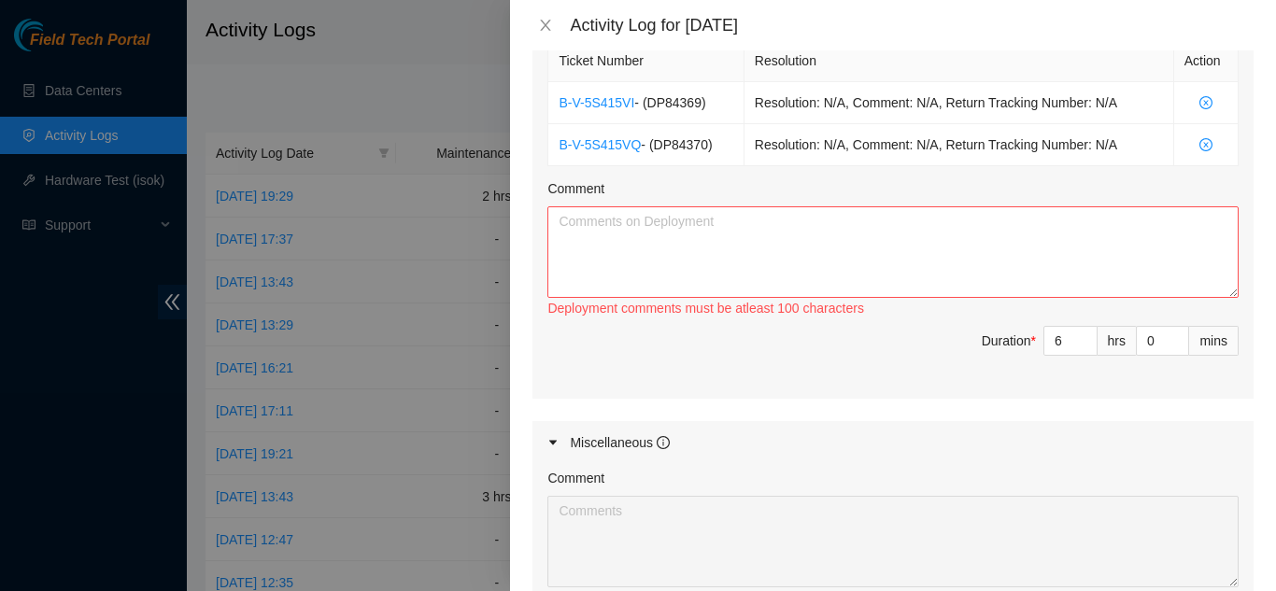
scroll to position [614, 0]
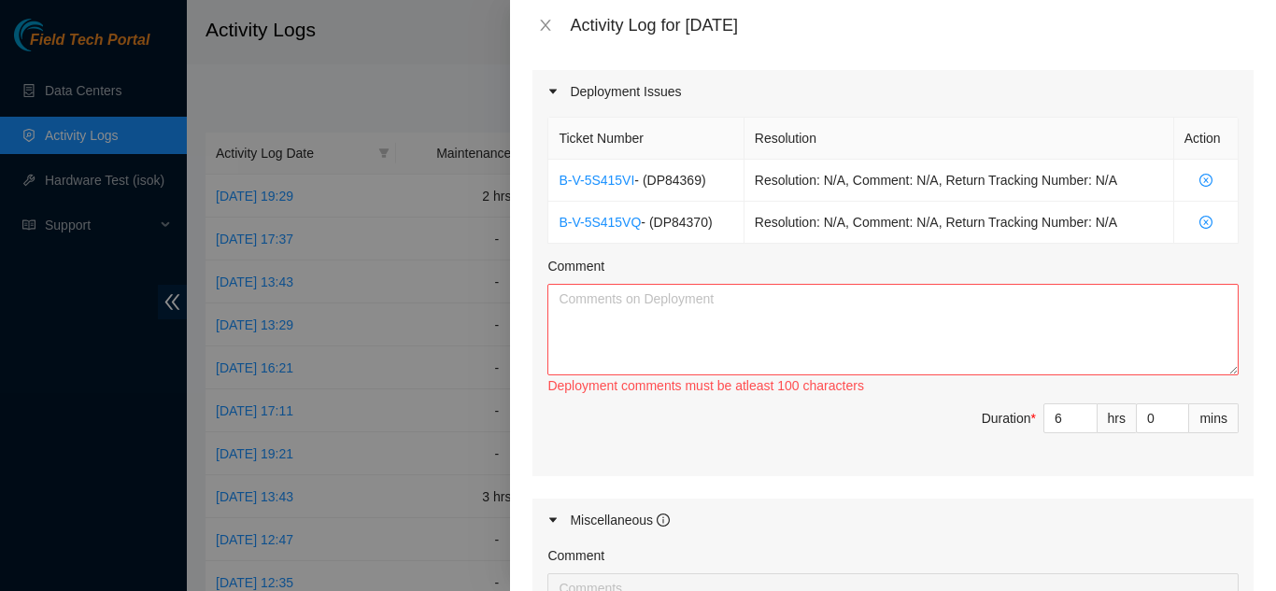
type input "0"
paste textarea "Prepped and cleaned launch cable Ran traces preparing for ATL14-17 at patch pan…"
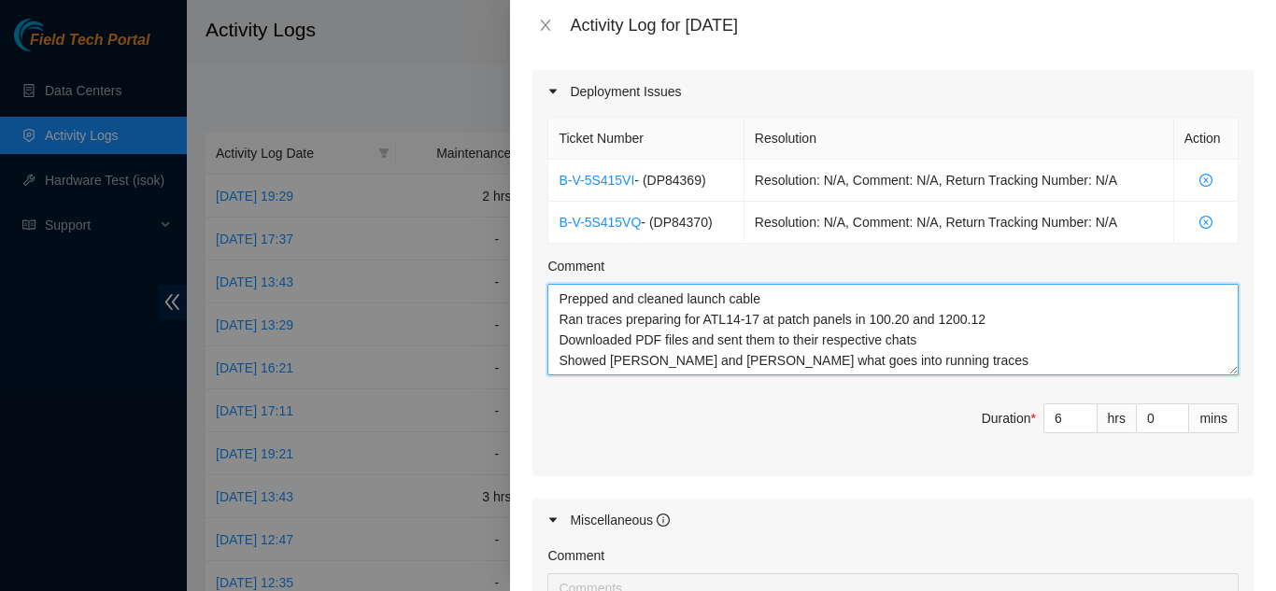
click at [557, 298] on textarea "Prepped and cleaned launch cable Ran traces preparing for ATL14-17 at patch pan…" at bounding box center [892, 330] width 691 height 92
click at [887, 362] on textarea "Prepped and cleaned launch cable Ran traces preparing for ATL14-17 at patch pan…" at bounding box center [892, 330] width 691 height 92
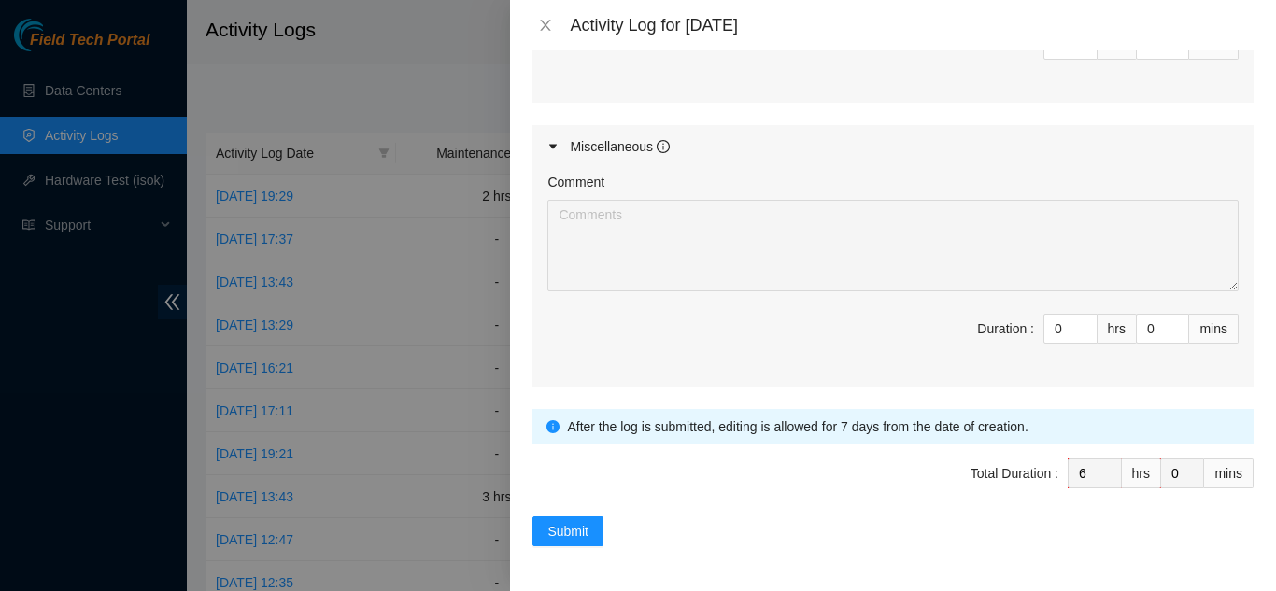
scroll to position [520, 0]
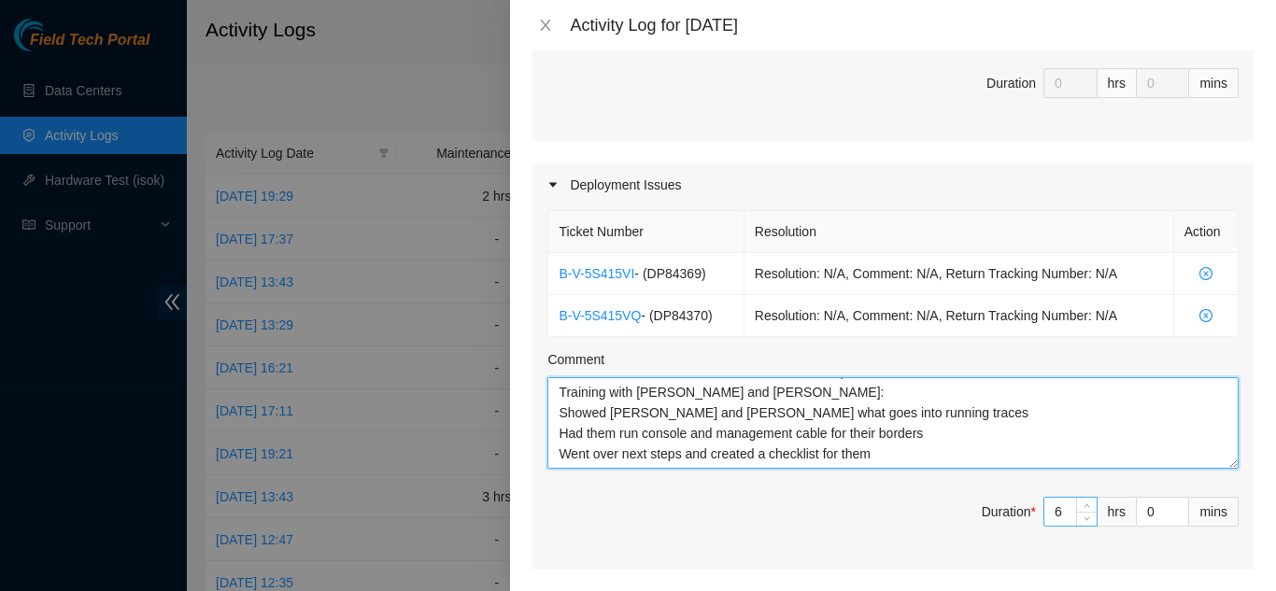
type textarea "Prepped and cleaned launch cable Ran traces preparing for ATL14-17 at patch pan…"
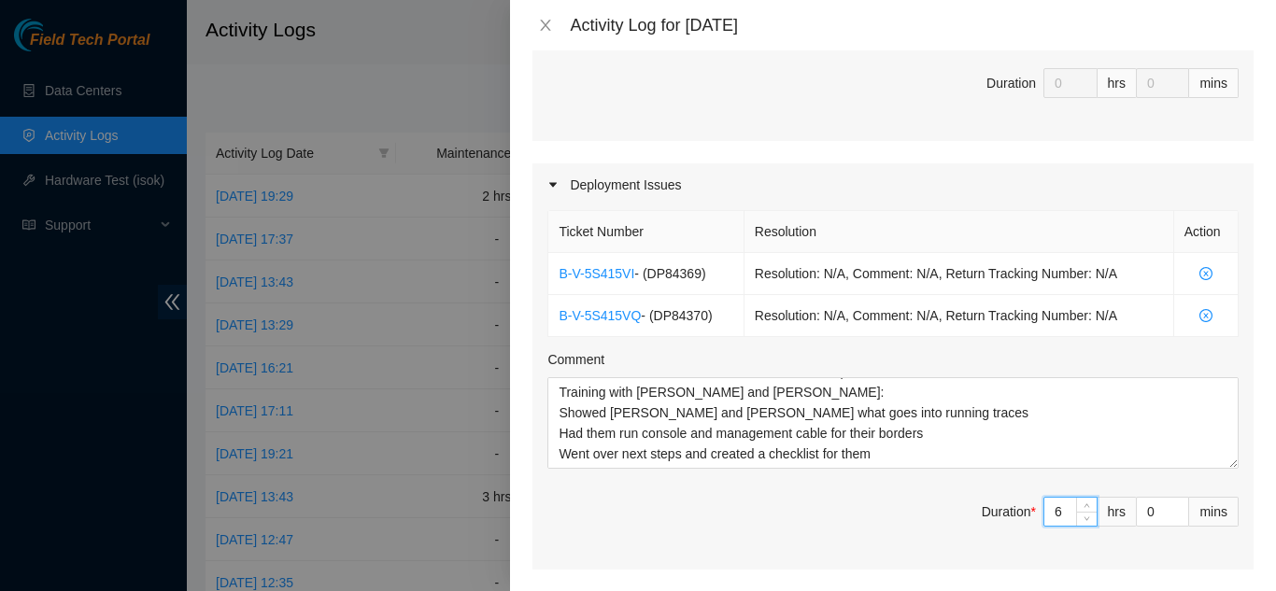
click at [1051, 518] on input "6" at bounding box center [1070, 512] width 52 height 28
type input "0"
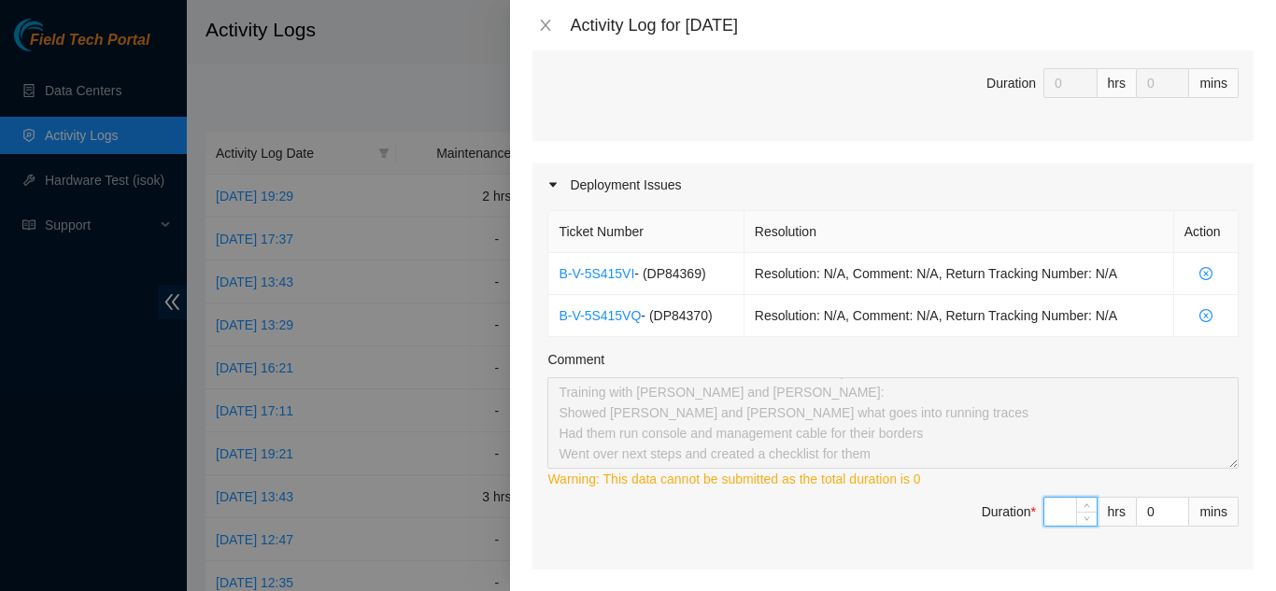
type input "1"
type input "10"
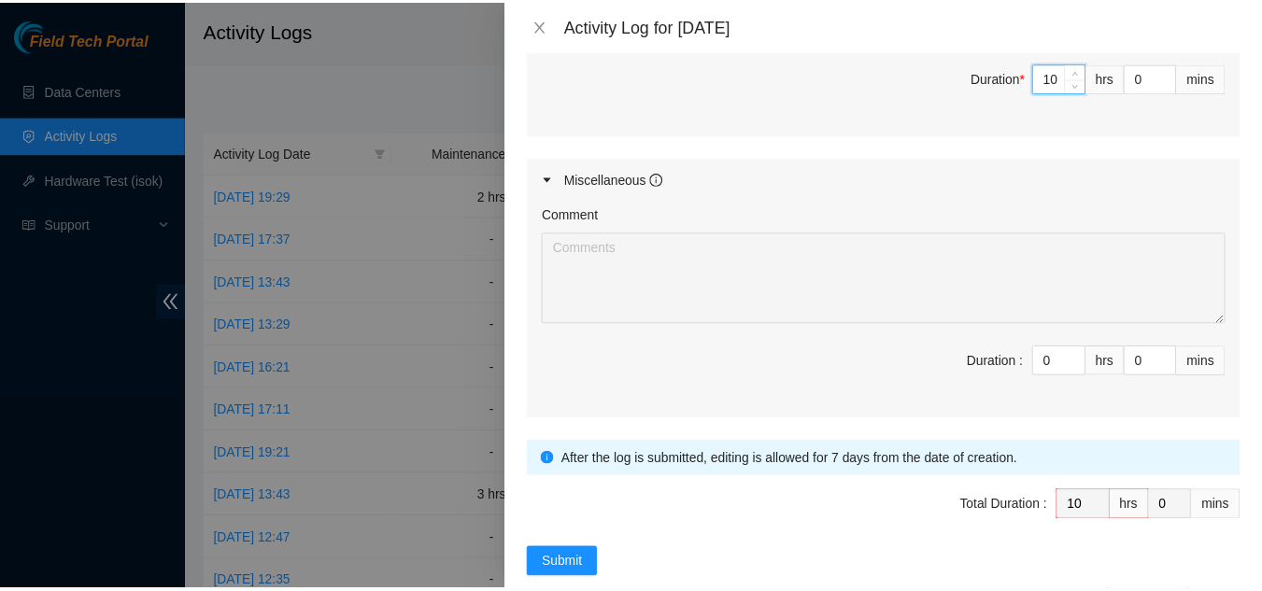
scroll to position [987, 0]
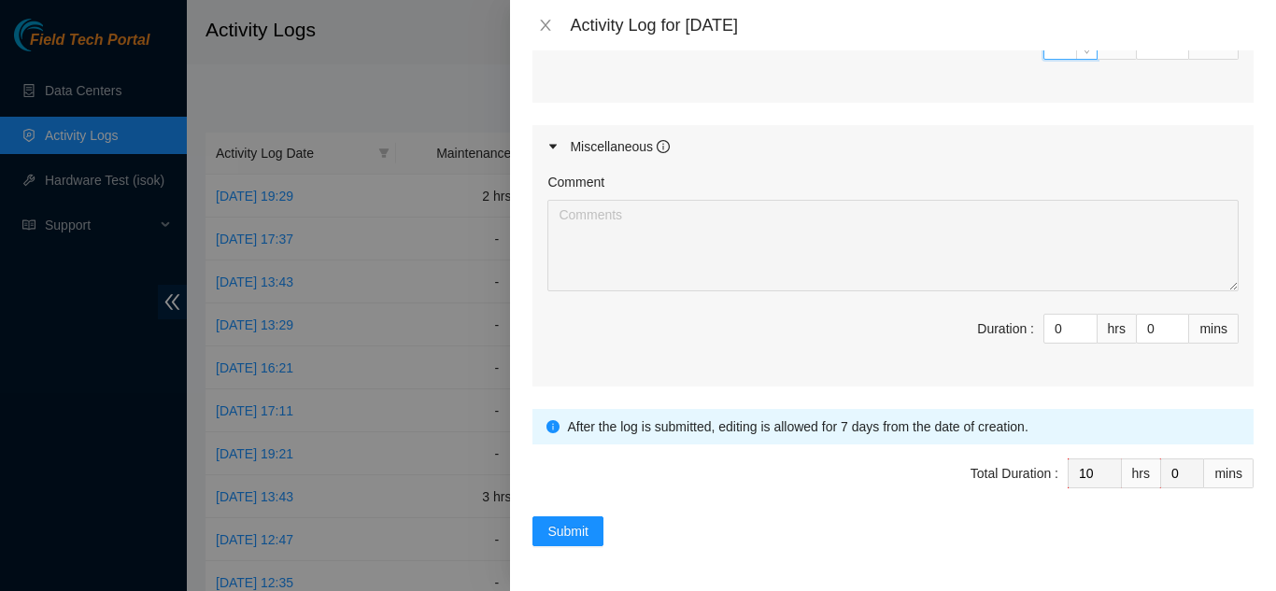
type input "10"
click at [593, 535] on button "Submit" at bounding box center [567, 532] width 71 height 30
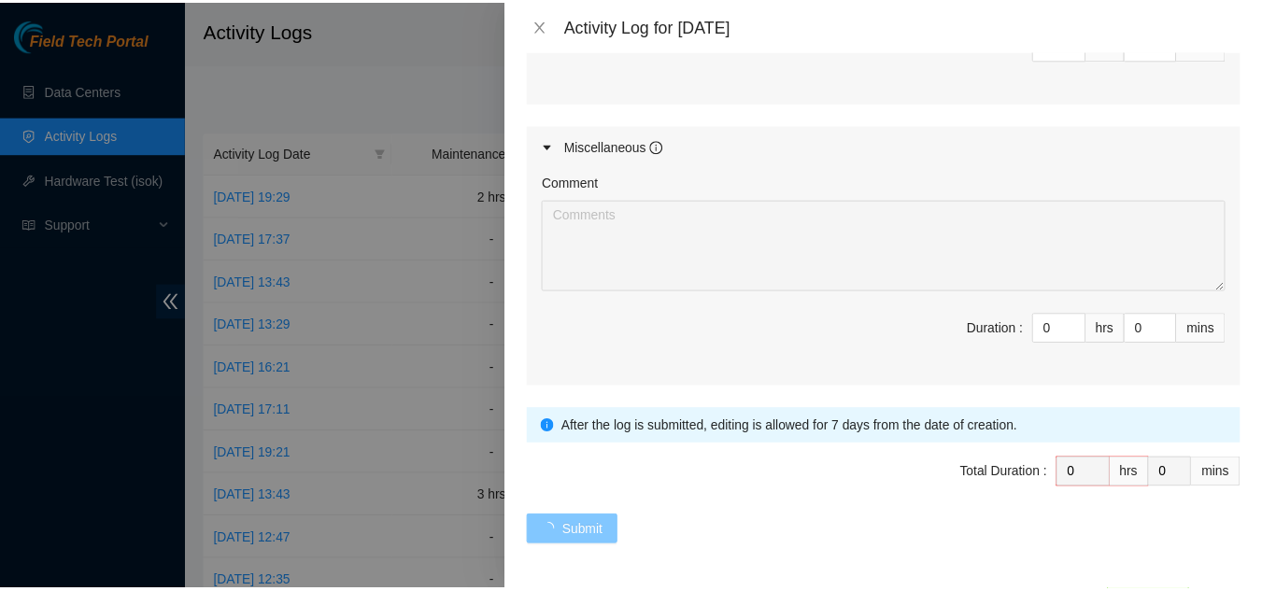
scroll to position [0, 0]
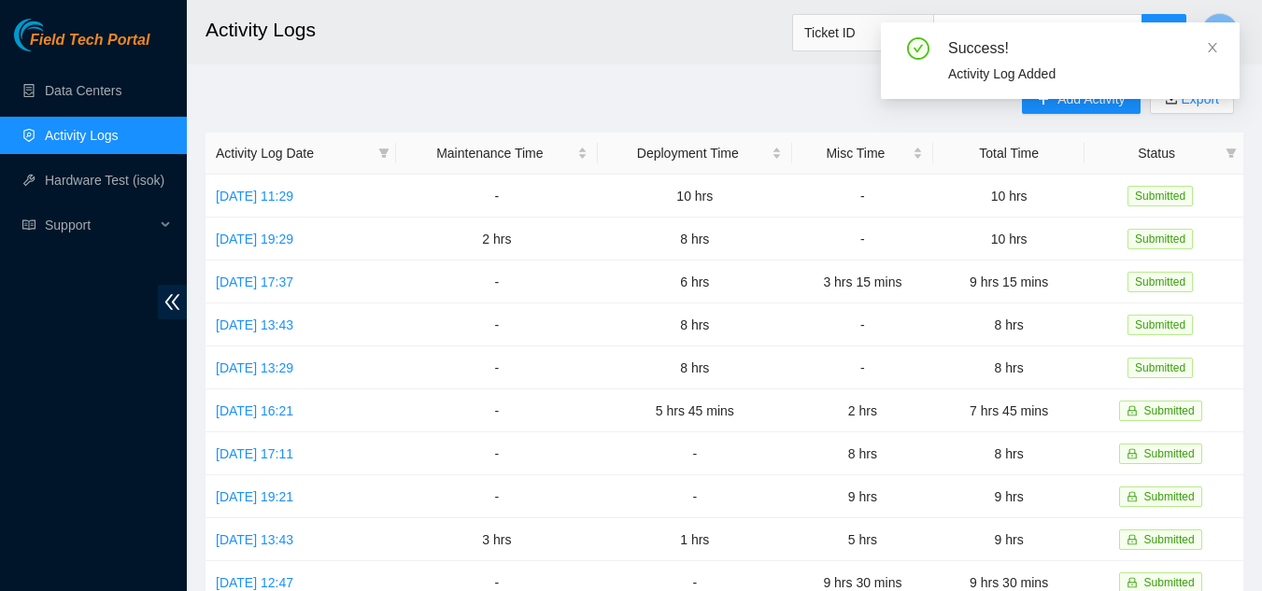
click at [1219, 44] on div "Success! Activity Log Added" at bounding box center [1060, 60] width 359 height 77
click at [1210, 49] on icon "close" at bounding box center [1212, 47] width 13 height 13
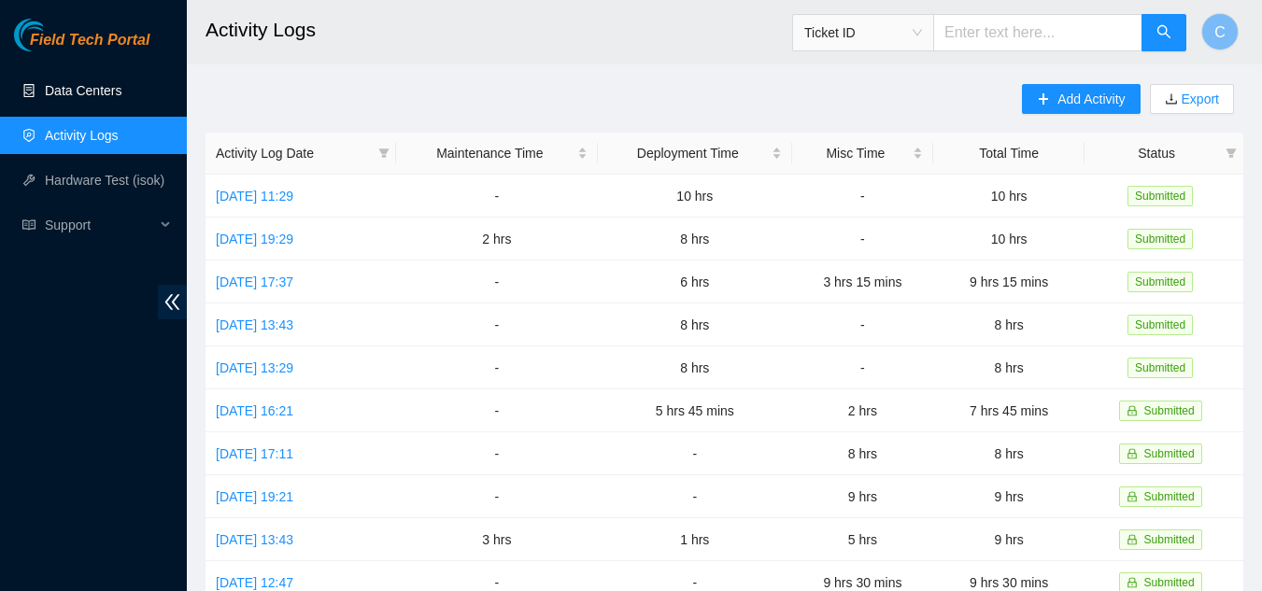
click at [82, 84] on link "Data Centers" at bounding box center [83, 90] width 77 height 15
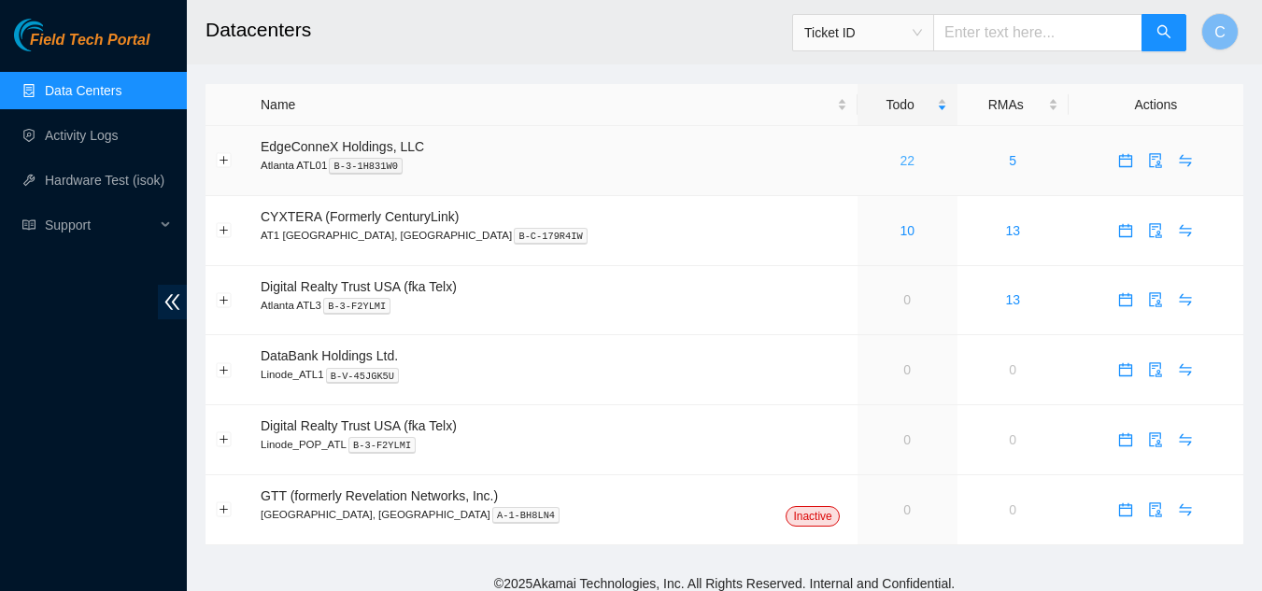
click at [900, 163] on link "22" at bounding box center [907, 160] width 15 height 15
